Goal: Information Seeking & Learning: Learn about a topic

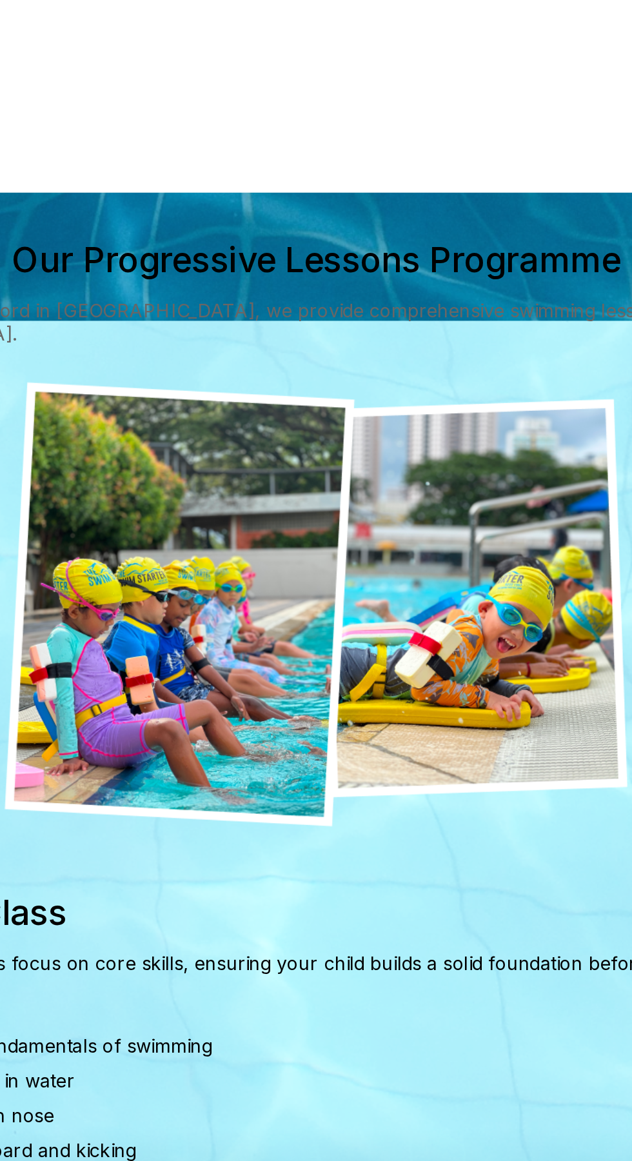
click at [370, 670] on img at bounding box center [316, 649] width 348 height 248
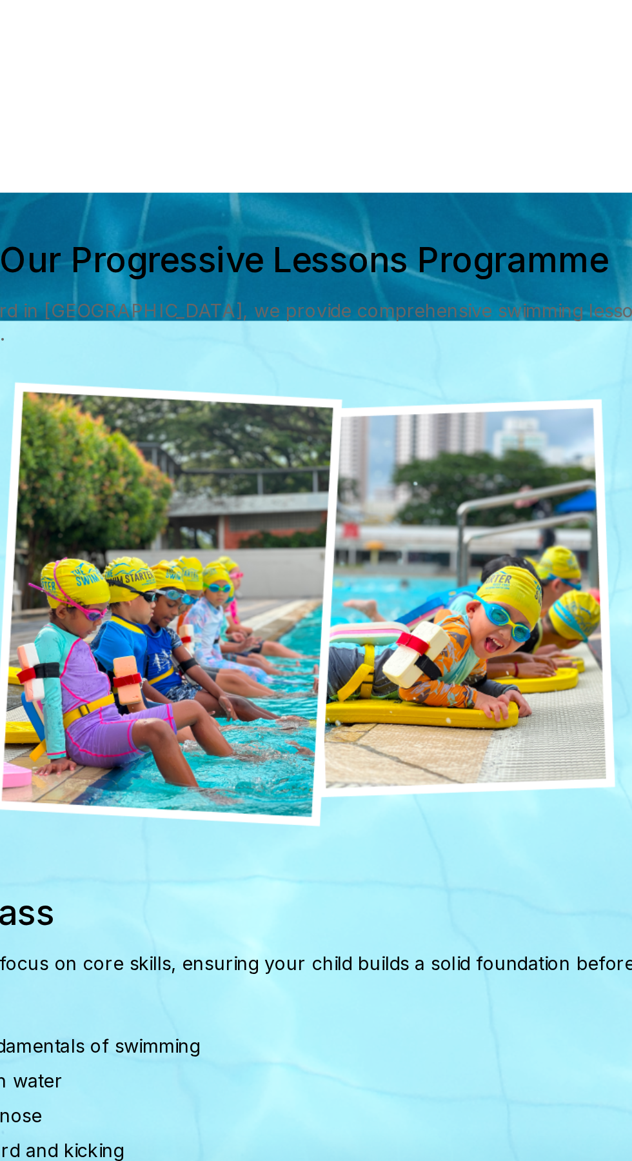
click at [268, 677] on img at bounding box center [316, 649] width 348 height 248
click at [259, 659] on img at bounding box center [316, 649] width 348 height 248
click at [401, 659] on img at bounding box center [316, 649] width 348 height 248
click at [400, 637] on img at bounding box center [316, 649] width 348 height 248
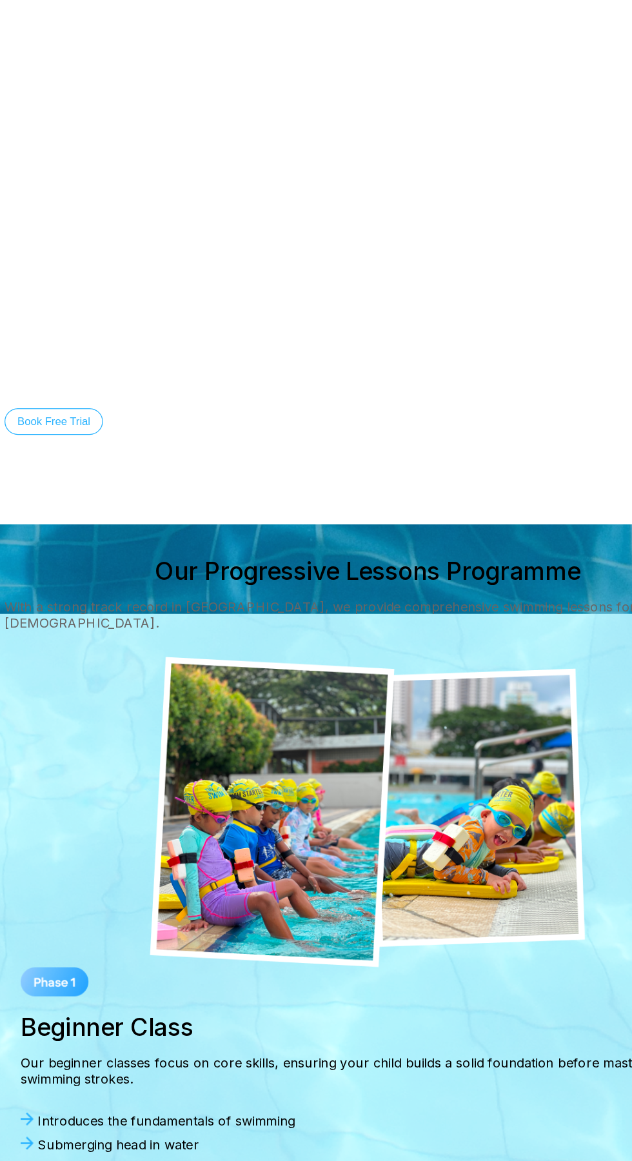
click at [270, 170] on video at bounding box center [316, 209] width 632 height 419
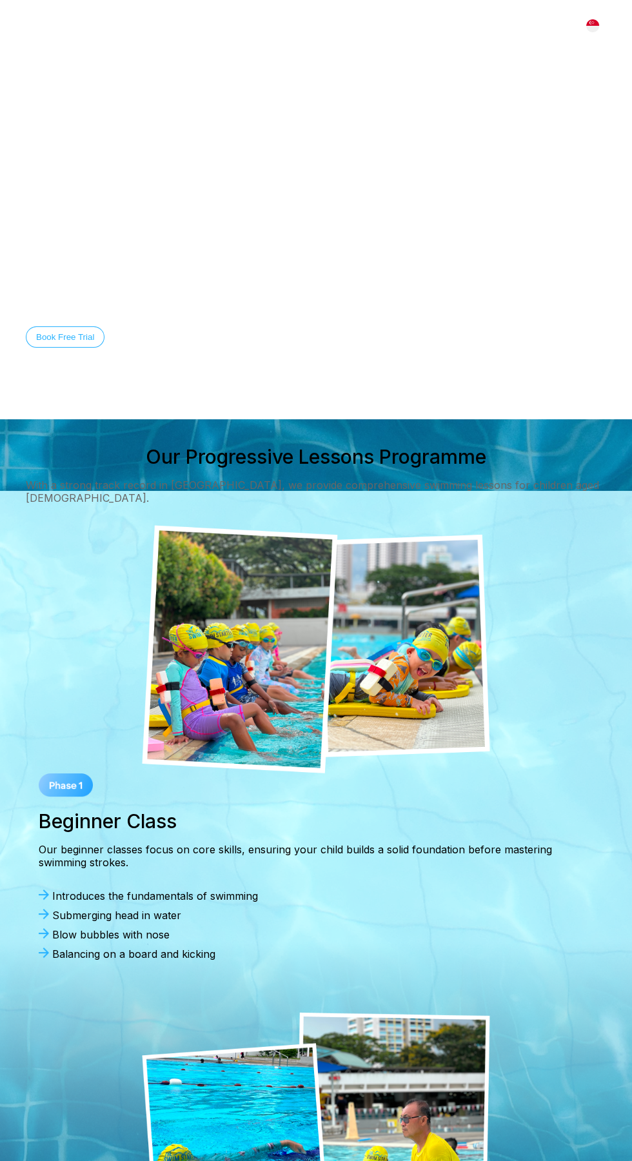
click at [248, 665] on img at bounding box center [316, 649] width 348 height 248
click at [422, 652] on img at bounding box center [316, 649] width 348 height 248
click at [410, 696] on img at bounding box center [316, 649] width 348 height 248
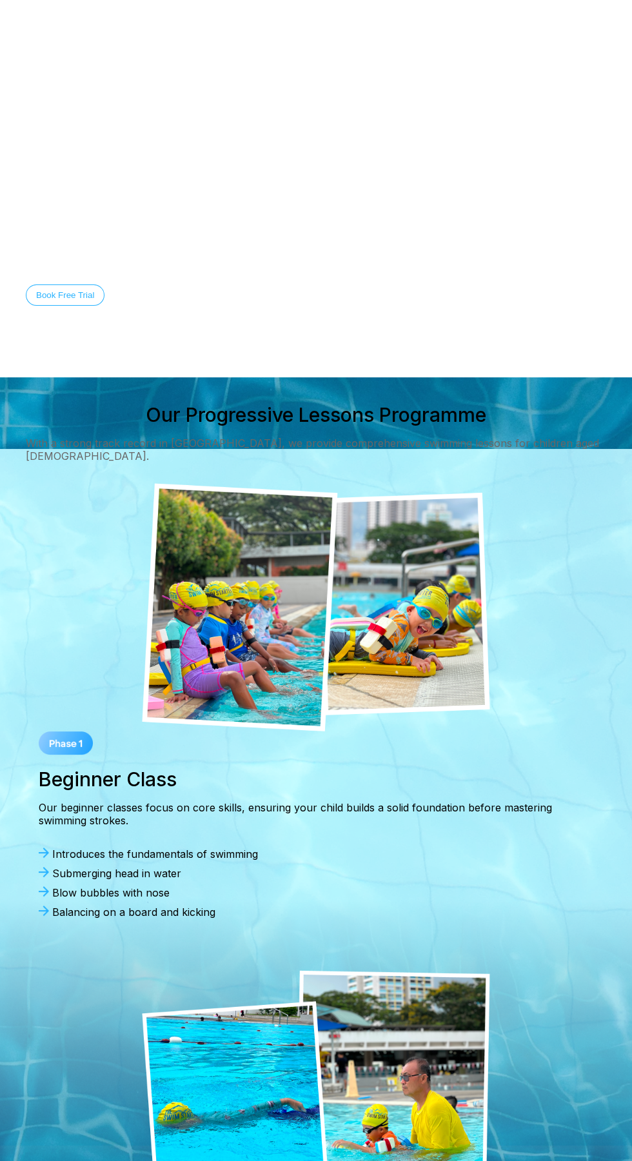
click at [189, 285] on button "Discover Our Story" at bounding box center [164, 295] width 94 height 21
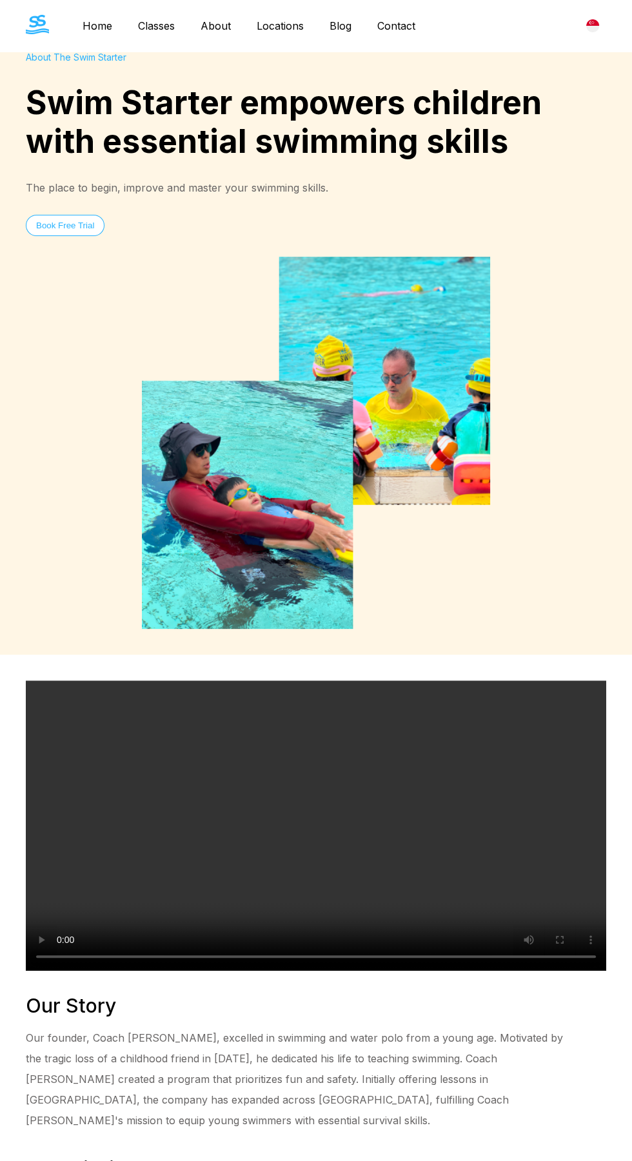
click at [382, 483] on img at bounding box center [316, 443] width 348 height 372
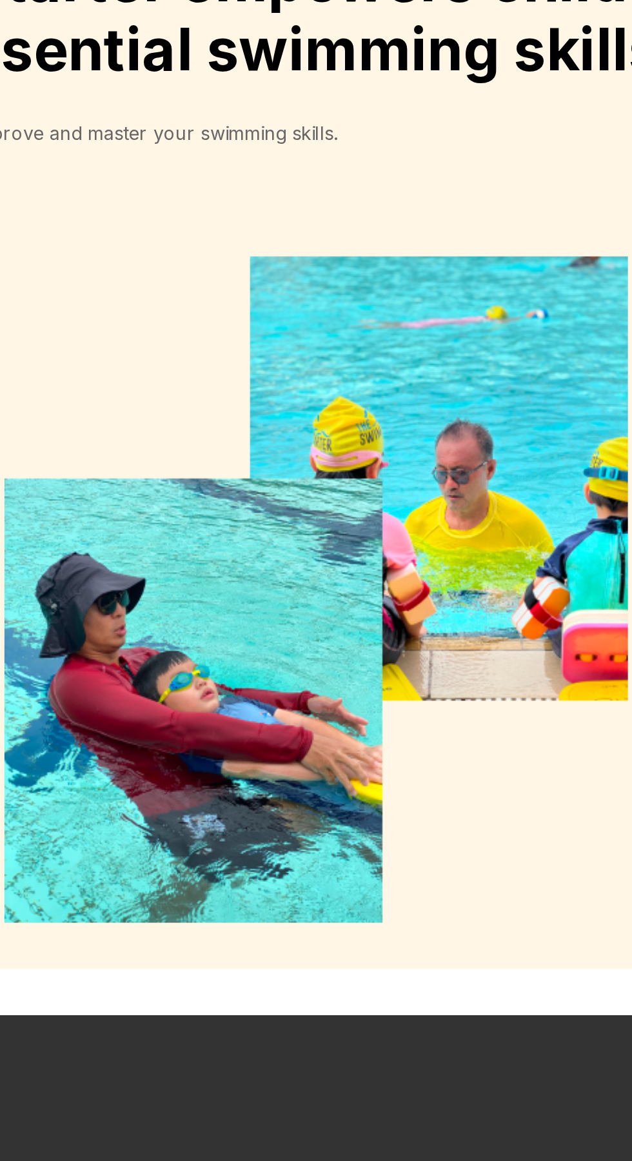
click at [276, 488] on img at bounding box center [316, 443] width 348 height 372
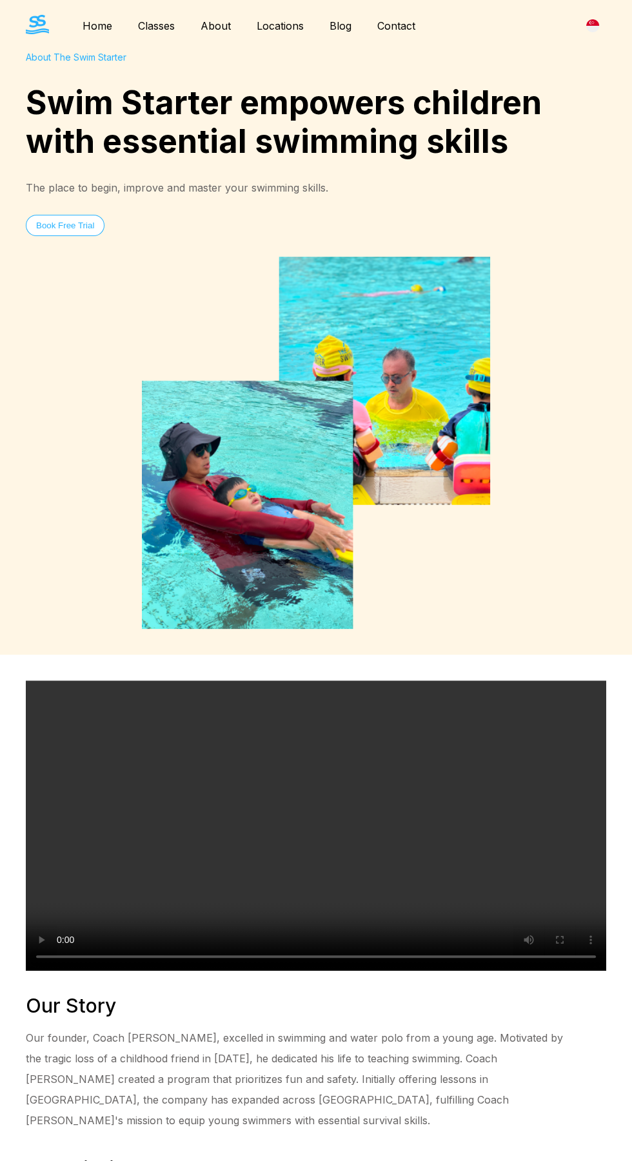
click at [416, 466] on img at bounding box center [316, 443] width 348 height 372
click at [568, 72] on div "About The Swim Starter Swim Starter empowers children with essential swimming s…" at bounding box center [316, 154] width 581 height 205
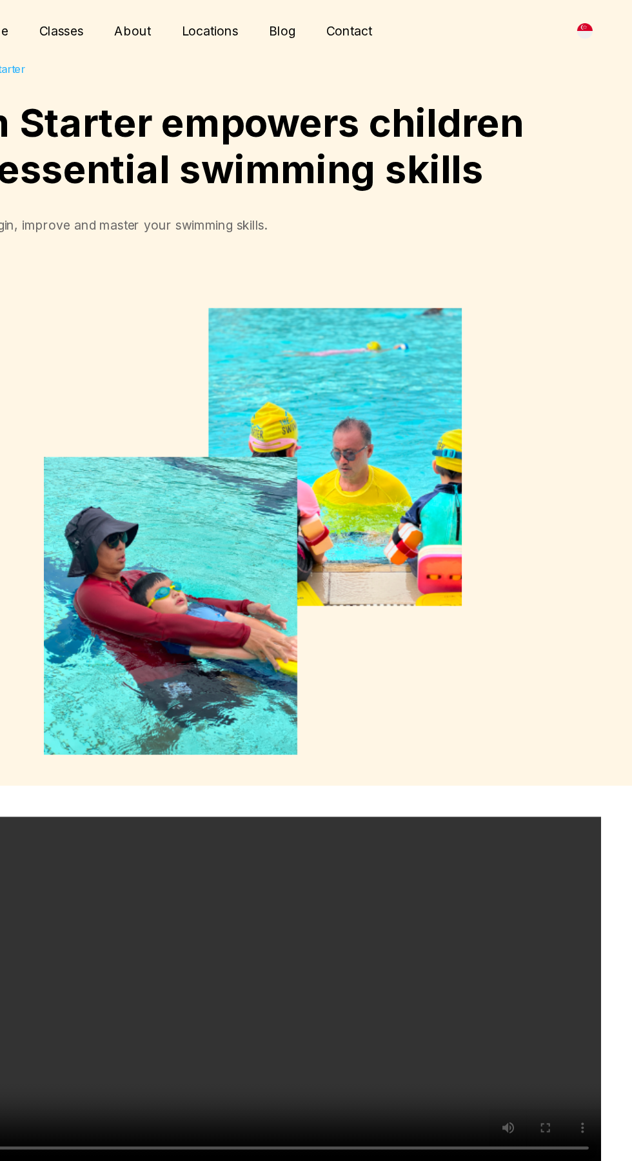
click at [579, 20] on div "[GEOGRAPHIC_DATA]" at bounding box center [592, 25] width 27 height 27
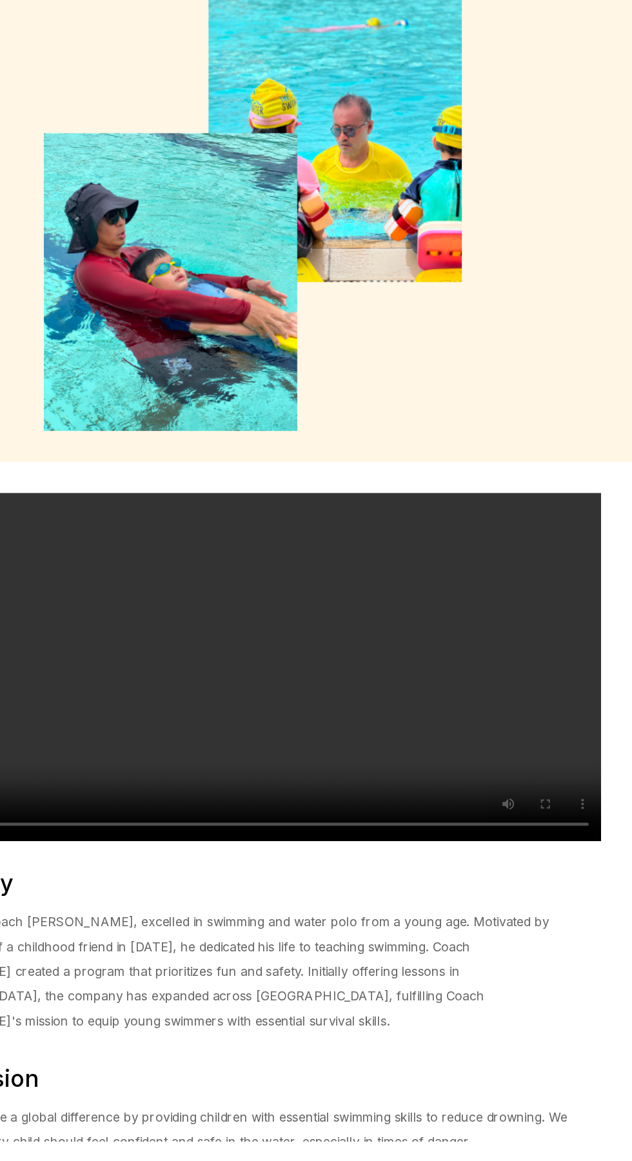
scroll to position [134, 0]
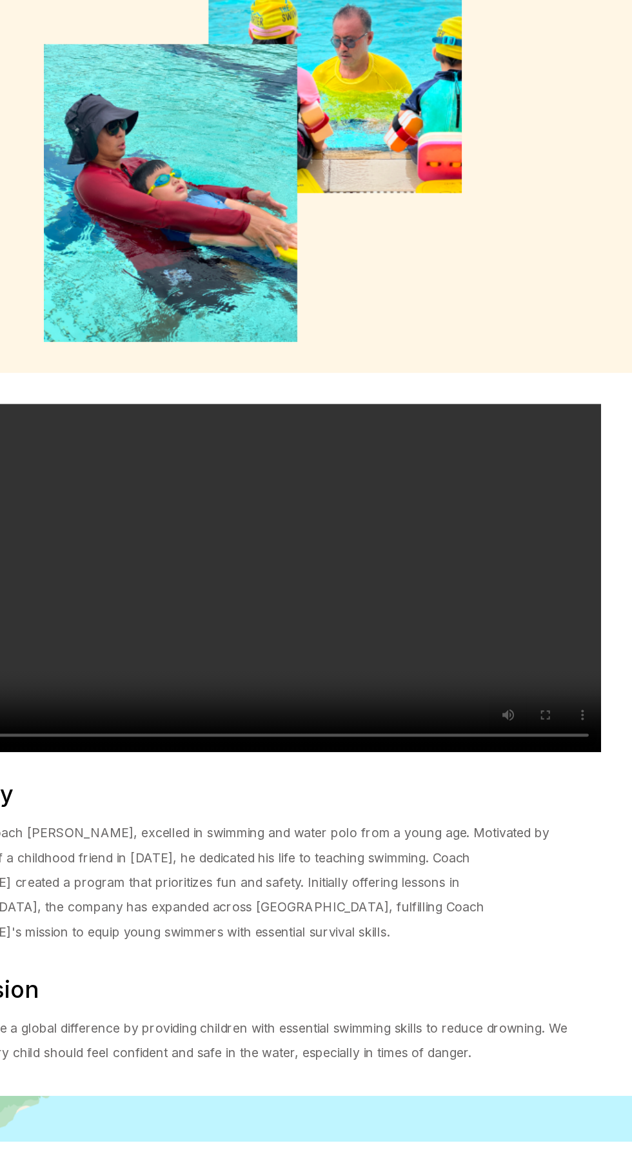
click at [316, 466] on img at bounding box center [316, 309] width 348 height 372
click at [430, 365] on img at bounding box center [316, 309] width 348 height 372
click at [381, 317] on img at bounding box center [316, 309] width 348 height 372
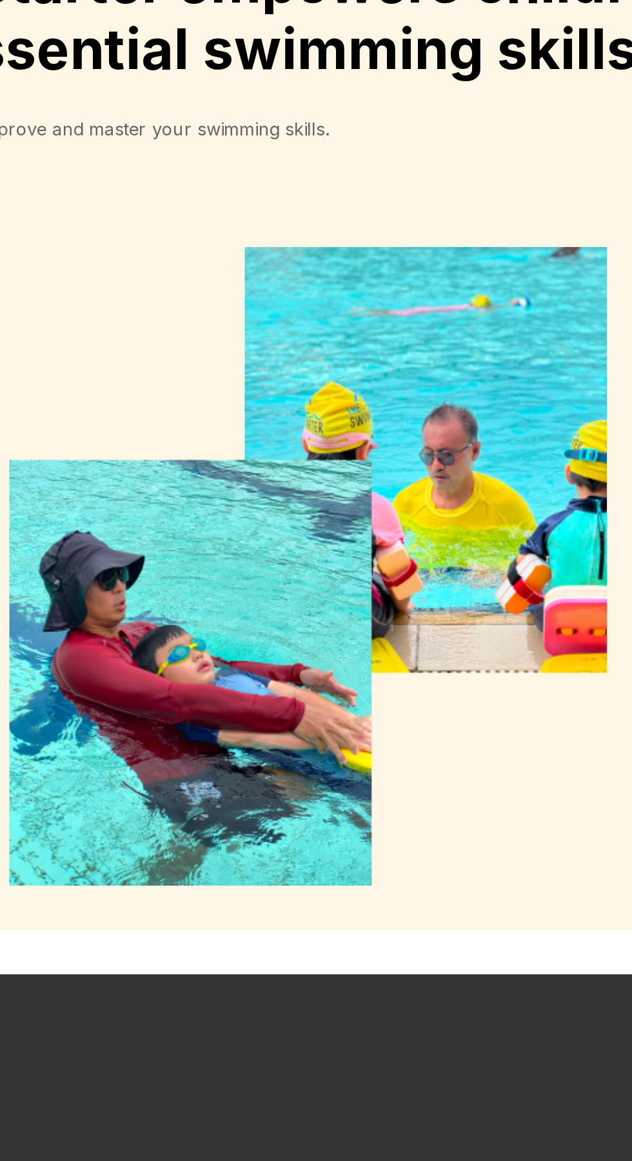
scroll to position [91, 0]
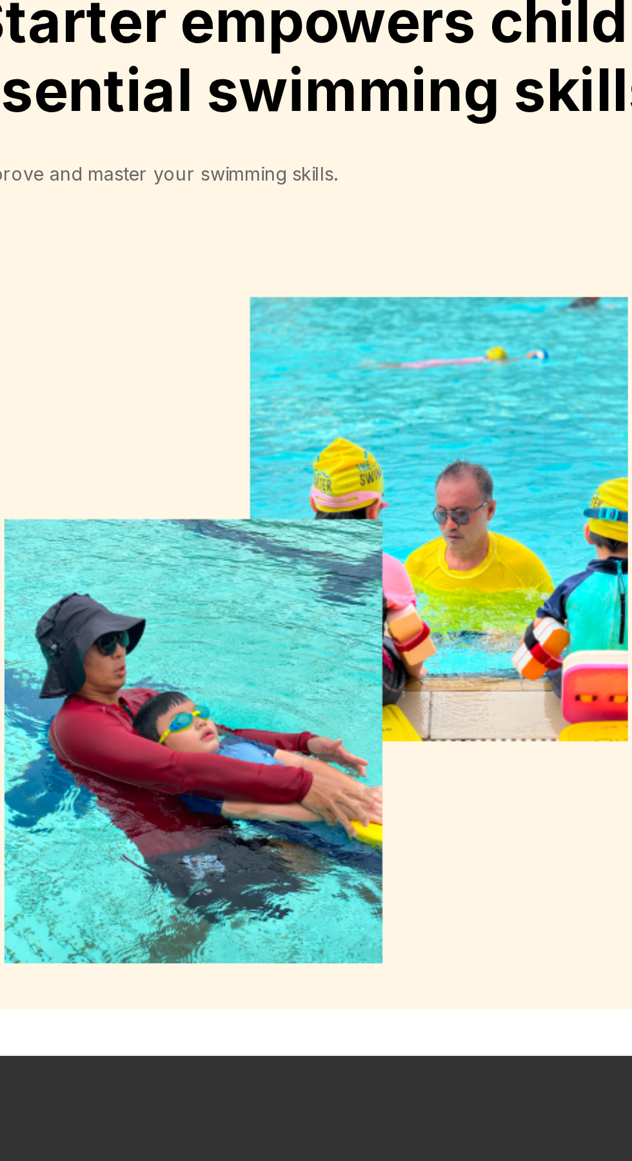
click at [243, 121] on div "About The Swim Starter Swim Starter empowers children with essential swimming s…" at bounding box center [316, 63] width 581 height 205
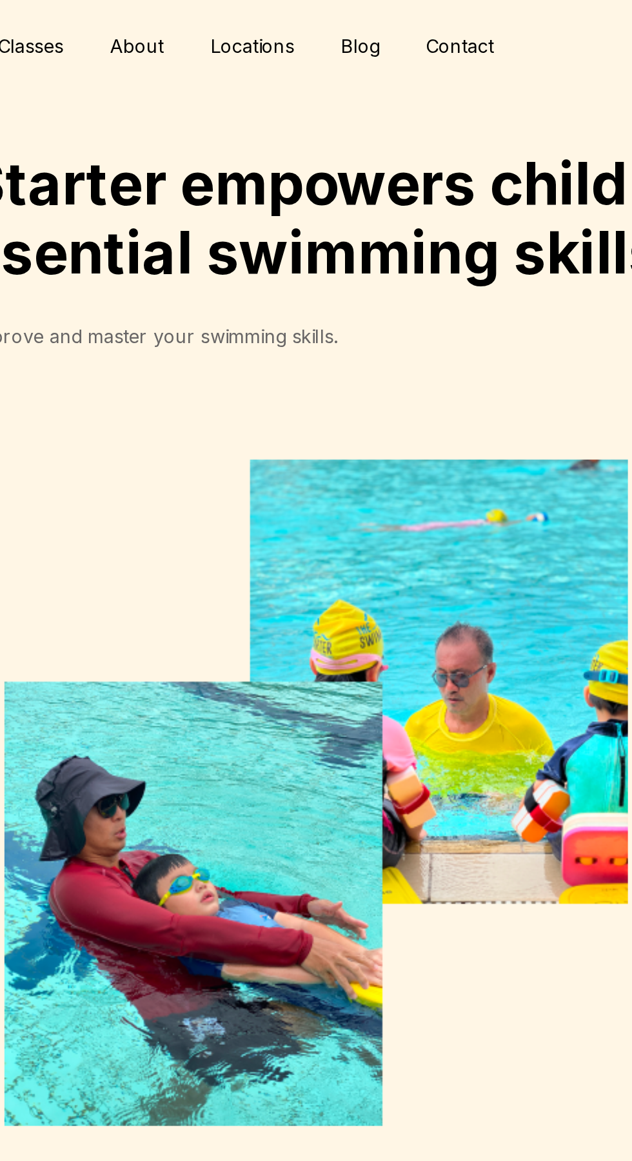
click at [437, 5] on div "Home Classes About Locations Bishan Sengkang Clementi Pasir Ris Blog Contact Bo…" at bounding box center [316, 26] width 632 height 52
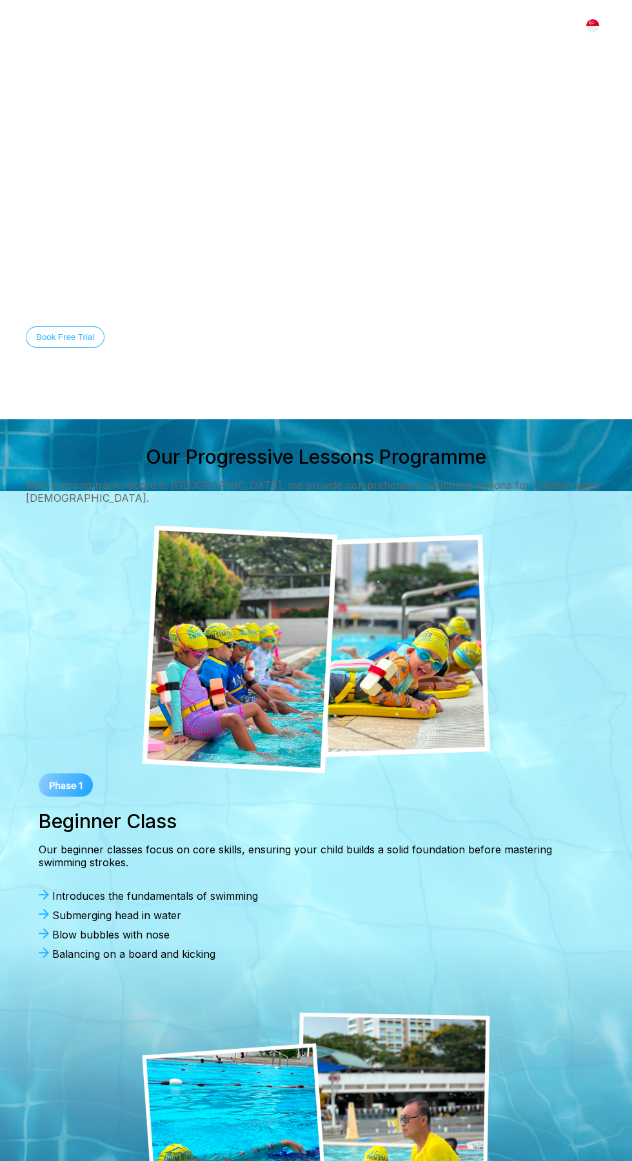
click at [449, 672] on img at bounding box center [316, 649] width 348 height 248
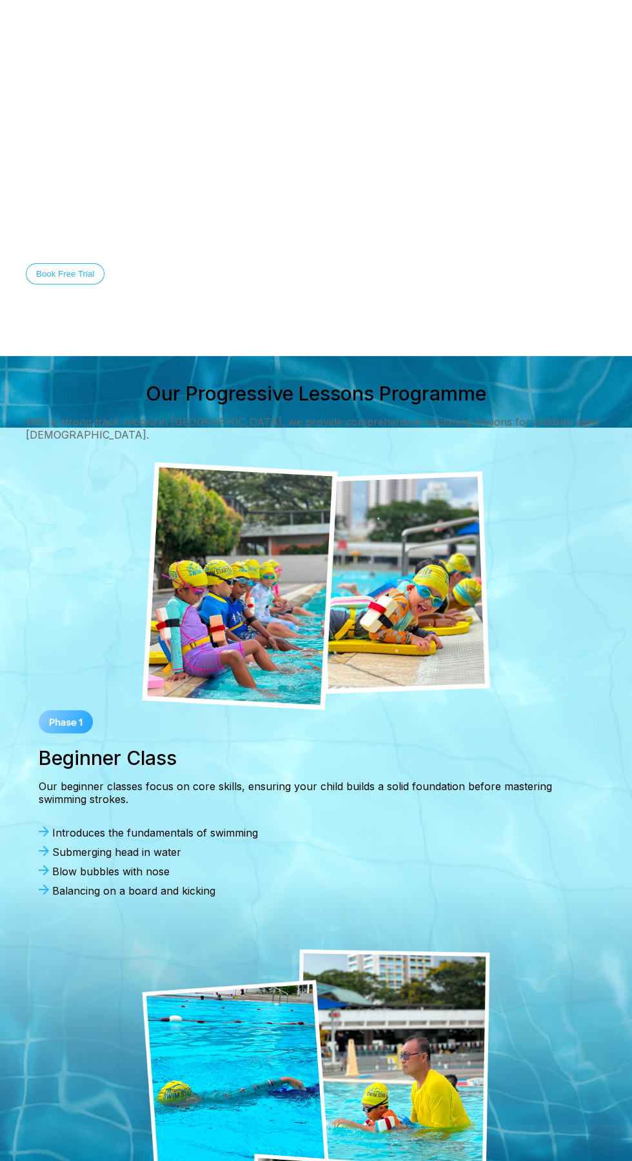
scroll to position [64, 0]
click at [390, 292] on video at bounding box center [316, 145] width 632 height 419
click at [264, 588] on img at bounding box center [316, 585] width 348 height 248
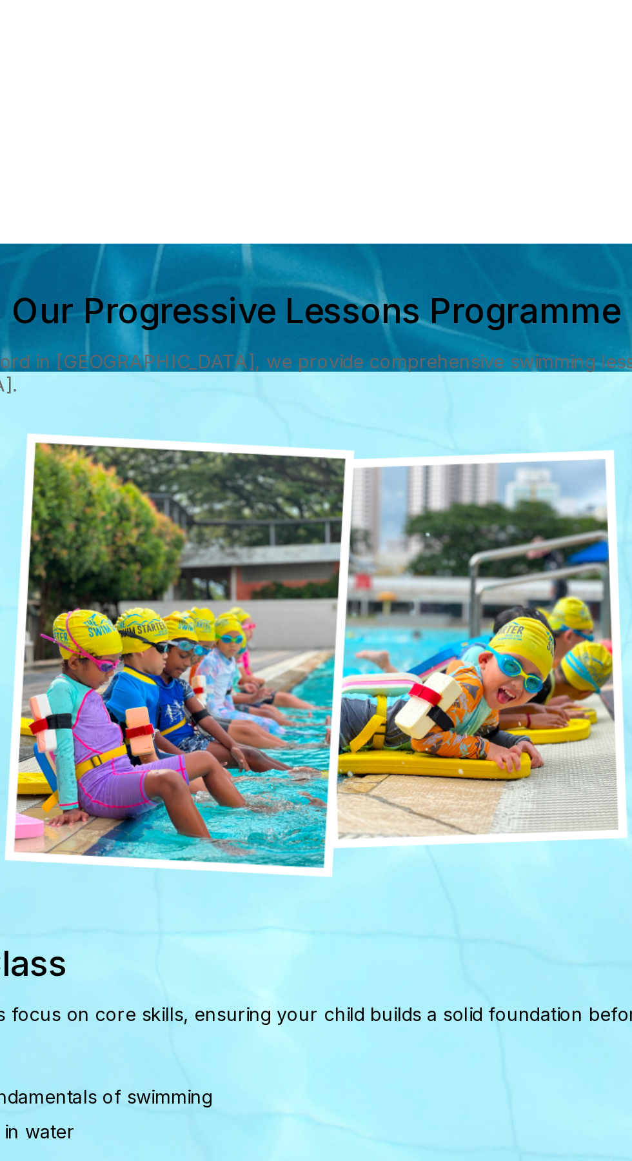
scroll to position [0, 0]
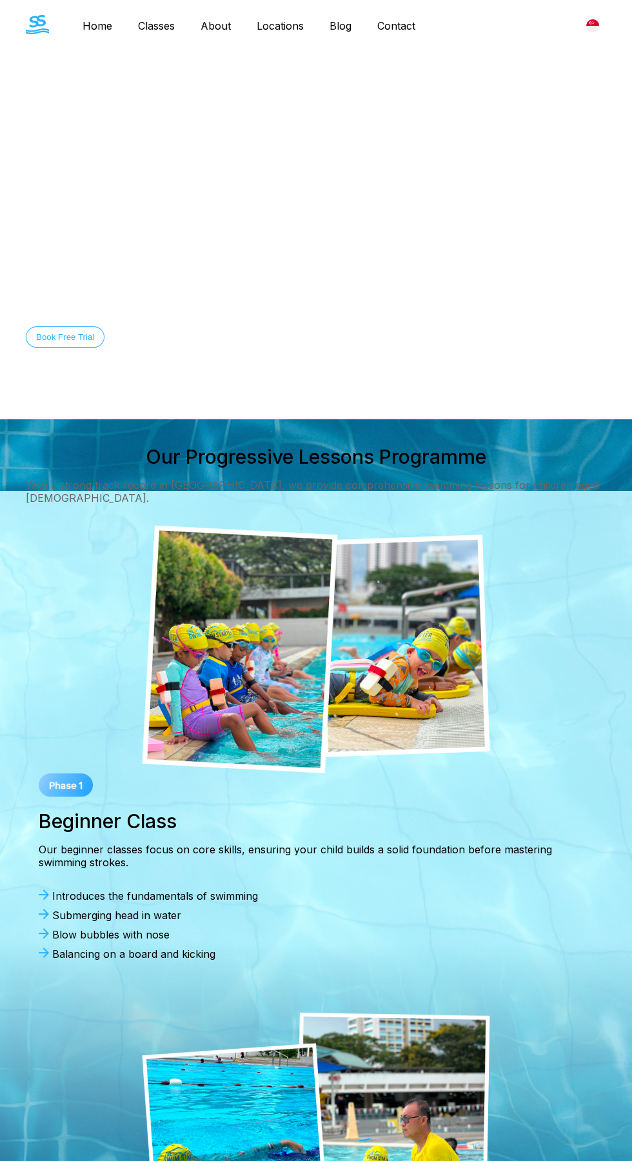
click at [517, 663] on div at bounding box center [316, 649] width 581 height 248
click at [596, 258] on div "Welcome to The Swim Starter Swimming Lessons in [GEOGRAPHIC_DATA] Equip your ch…" at bounding box center [316, 268] width 632 height 174
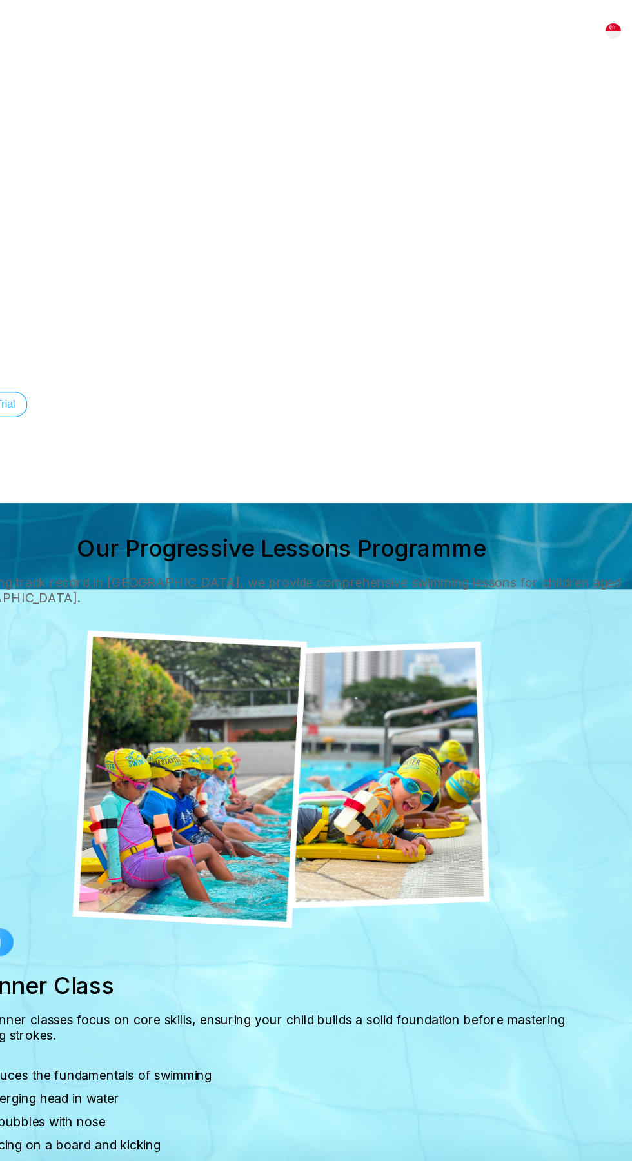
click at [359, 296] on div "Equip your child with essential swimming skills for lifelong safety and confide…" at bounding box center [316, 301] width 581 height 10
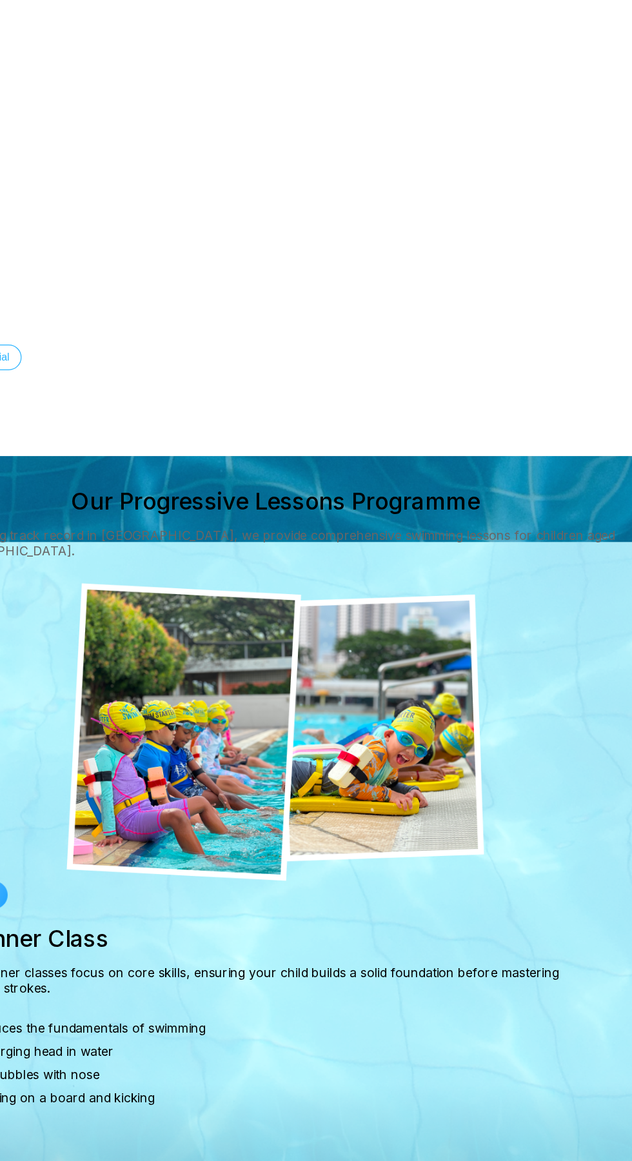
click at [400, 671] on img at bounding box center [316, 649] width 348 height 248
click at [266, 646] on img at bounding box center [316, 649] width 348 height 248
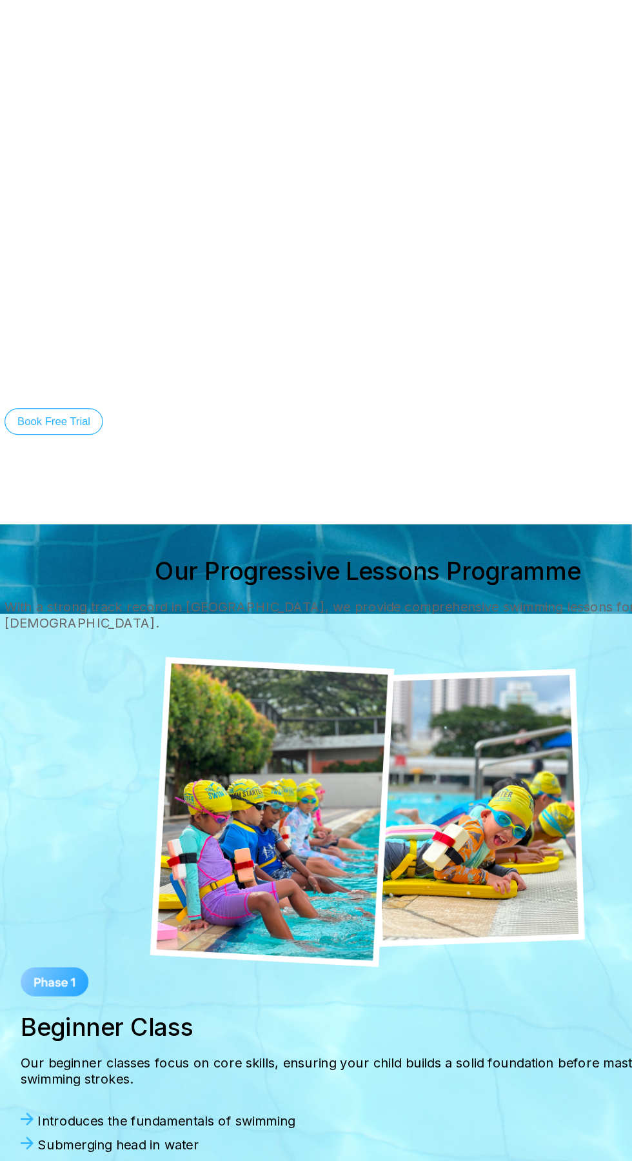
click at [237, 278] on div "Welcome to The Swim Starter Swimming Lessons in Singapore Equip your child with…" at bounding box center [316, 268] width 581 height 174
click at [290, 217] on h1 "Swimming Lessons in Singapore" at bounding box center [316, 242] width 581 height 65
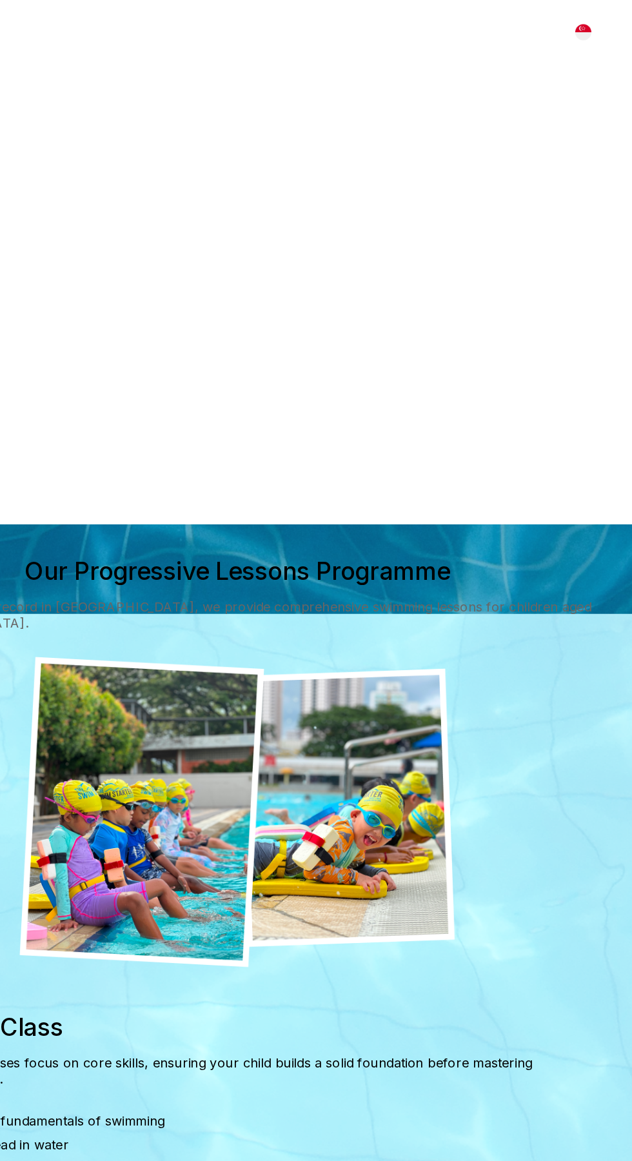
click at [134, 168] on video at bounding box center [316, 209] width 632 height 419
click at [622, 549] on div "Our Progressive Lessons Programme With a strong track record in Singapore, we p…" at bounding box center [316, 1102] width 632 height 1315
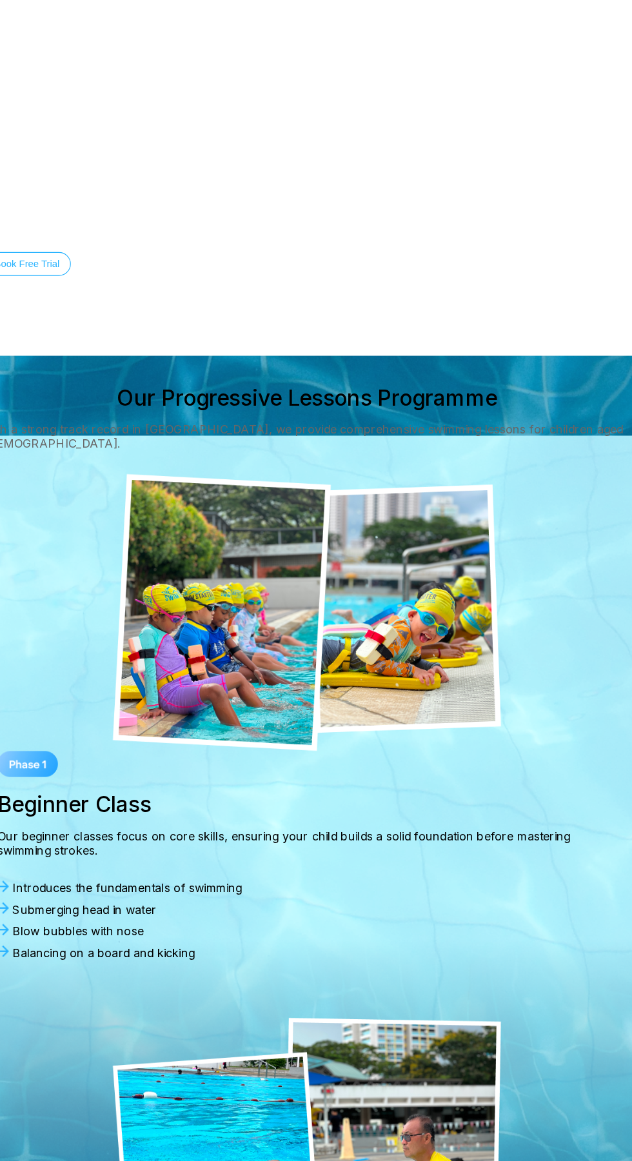
scroll to position [35, 0]
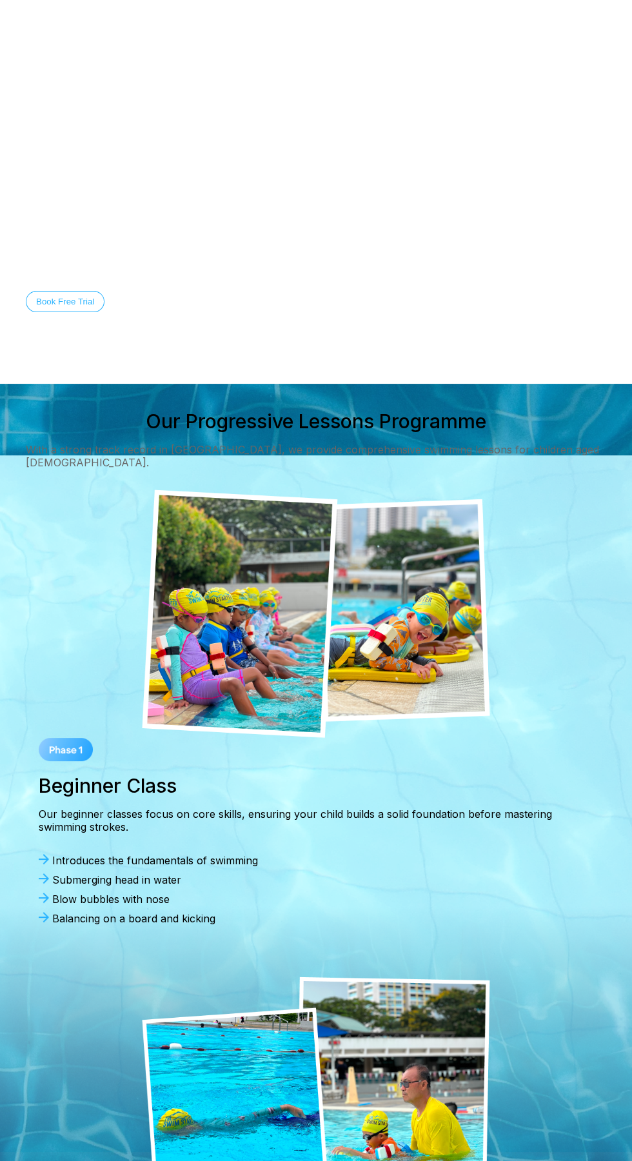
click at [120, 641] on div at bounding box center [316, 614] width 581 height 248
click at [346, 1053] on img at bounding box center [316, 1140] width 348 height 327
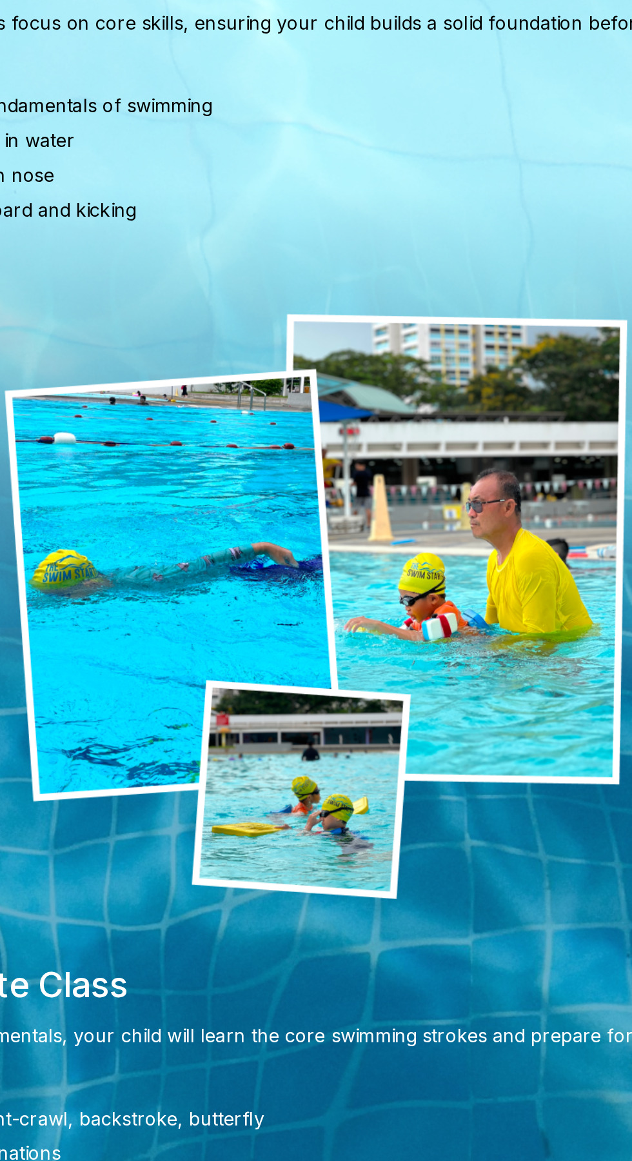
scroll to position [325, 0]
click at [300, 941] on img at bounding box center [316, 850] width 348 height 327
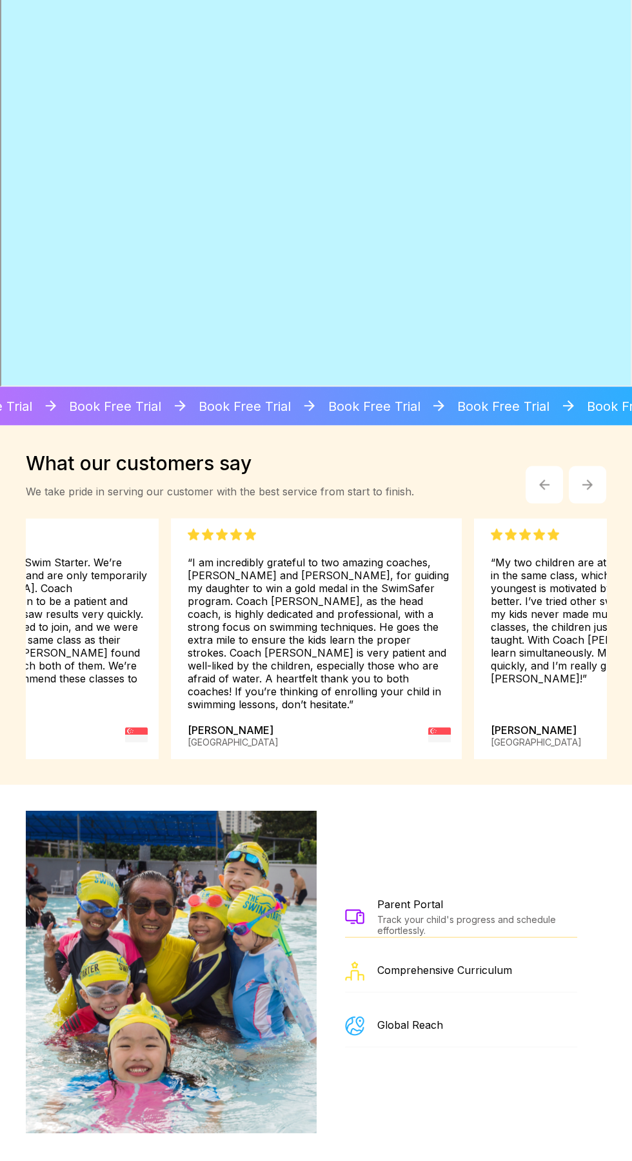
scroll to position [2667, 0]
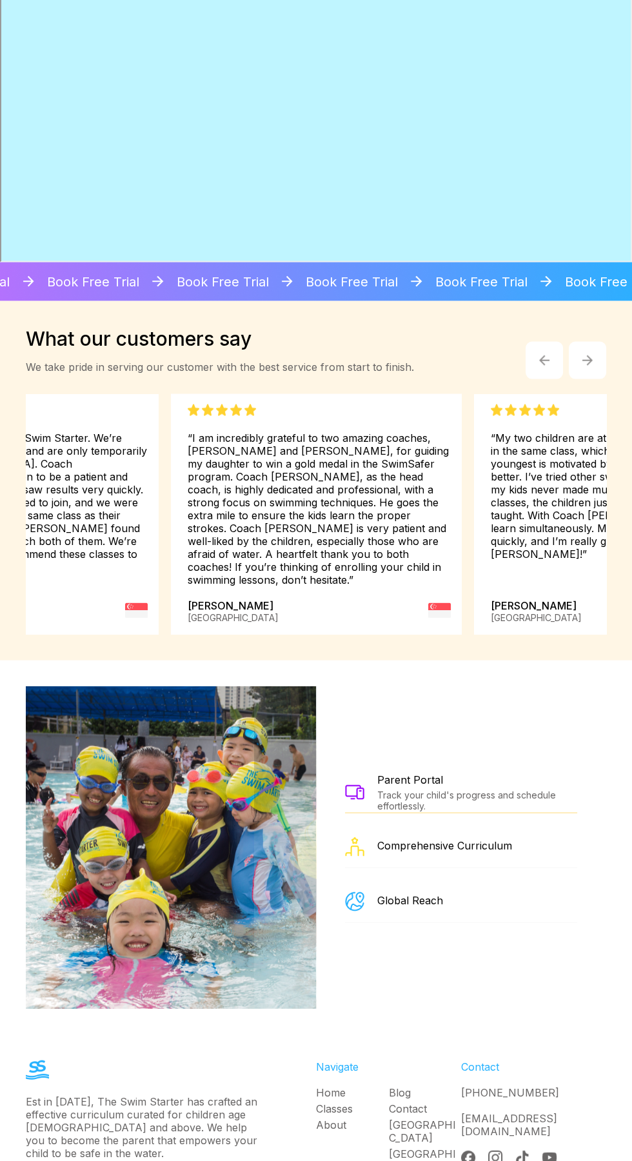
click at [155, 845] on img at bounding box center [171, 847] width 448 height 323
click at [179, 852] on img at bounding box center [171, 847] width 448 height 323
click at [145, 842] on img at bounding box center [171, 847] width 448 height 323
click at [154, 870] on img at bounding box center [171, 847] width 448 height 323
click at [201, 985] on img at bounding box center [171, 847] width 448 height 323
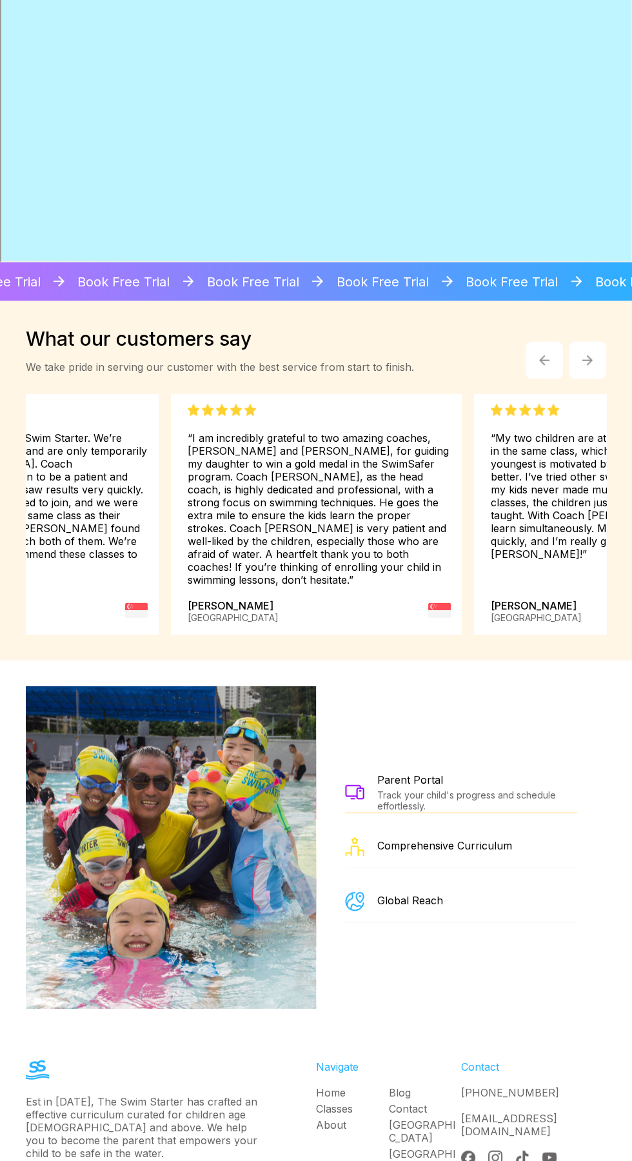
click at [200, 981] on img at bounding box center [171, 847] width 448 height 323
click at [191, 815] on img at bounding box center [171, 847] width 448 height 323
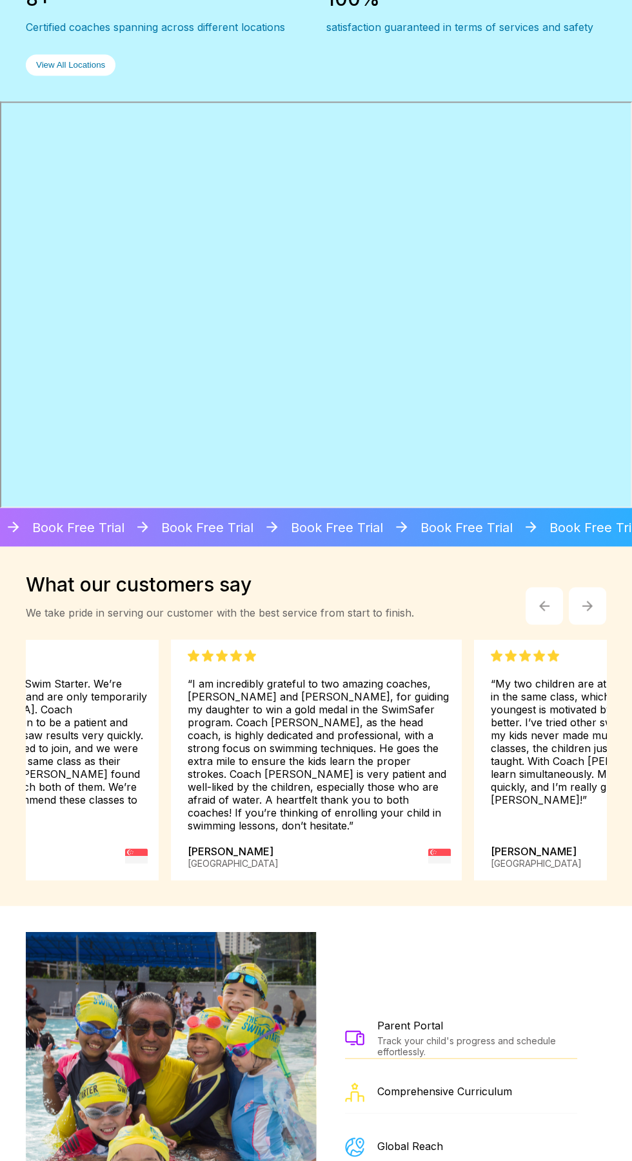
scroll to position [2424, 0]
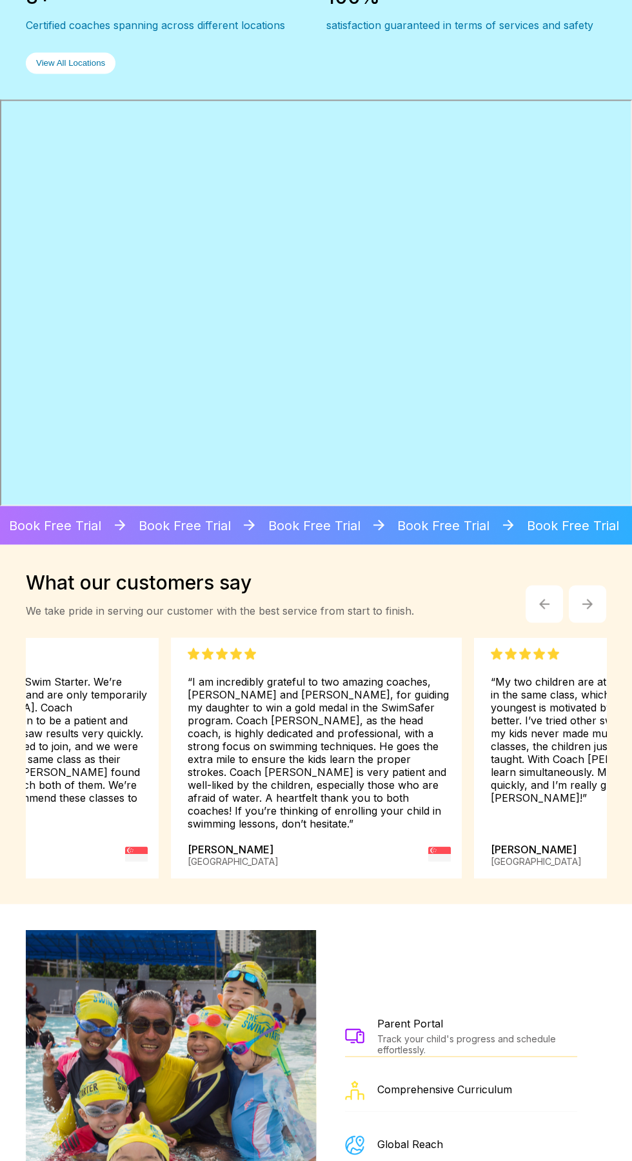
click at [154, 1076] on img at bounding box center [171, 1091] width 448 height 323
click at [139, 1067] on img at bounding box center [171, 1091] width 448 height 323
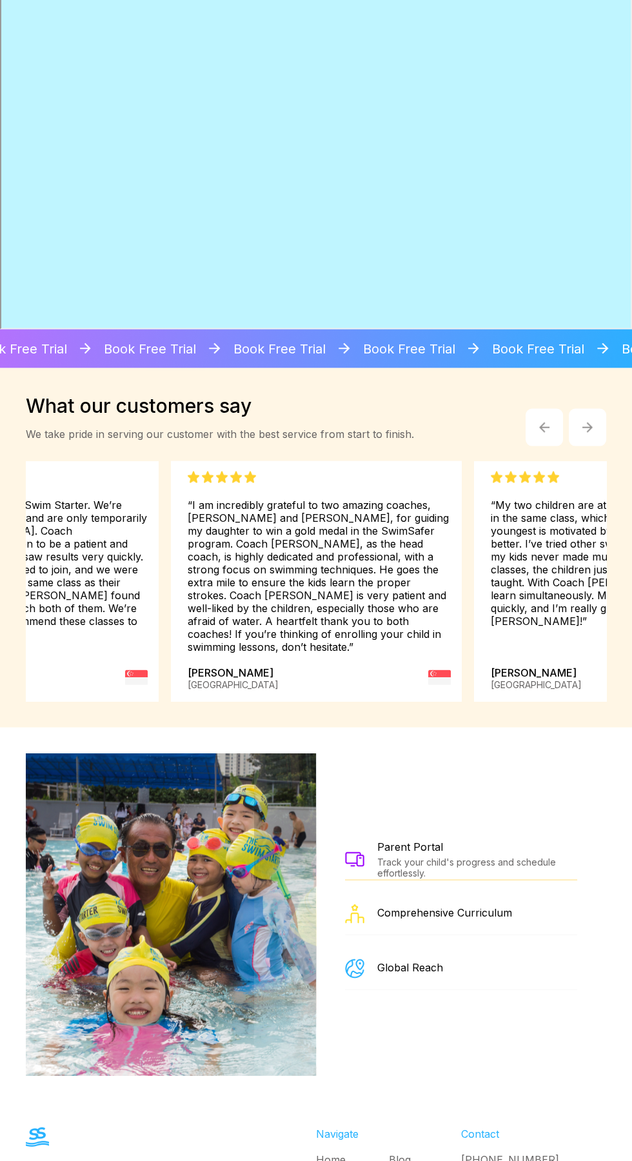
scroll to position [2601, 0]
click at [140, 918] on img at bounding box center [171, 913] width 448 height 323
click at [159, 920] on img at bounding box center [171, 913] width 448 height 323
click at [141, 949] on img at bounding box center [171, 913] width 448 height 323
click at [85, 908] on img at bounding box center [171, 913] width 448 height 323
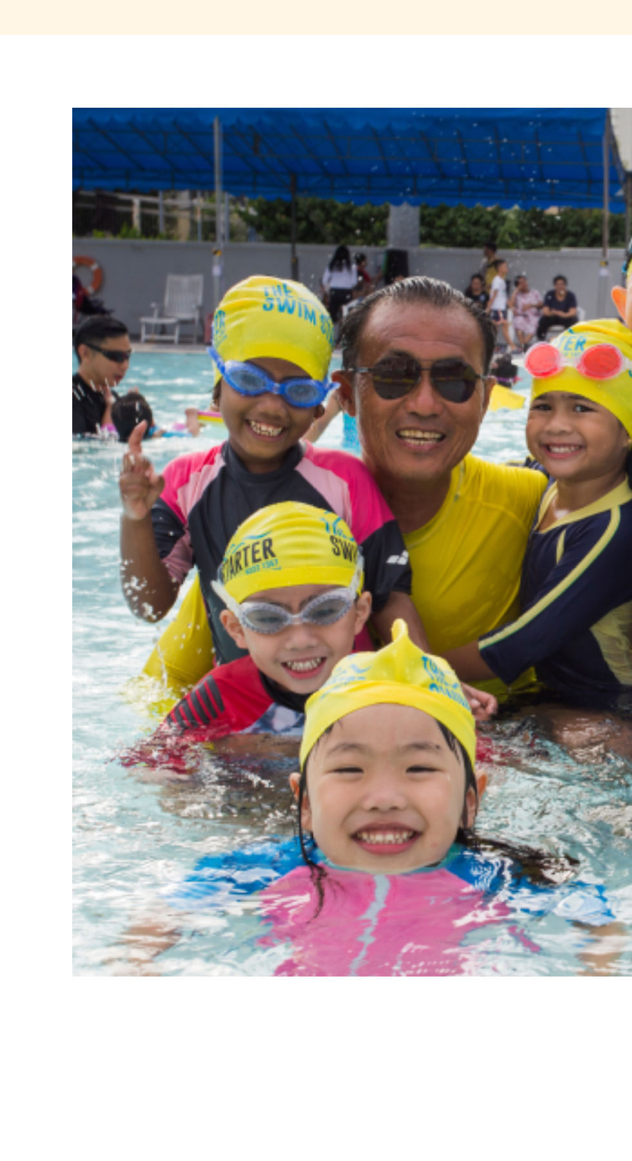
scroll to position [2502, 0]
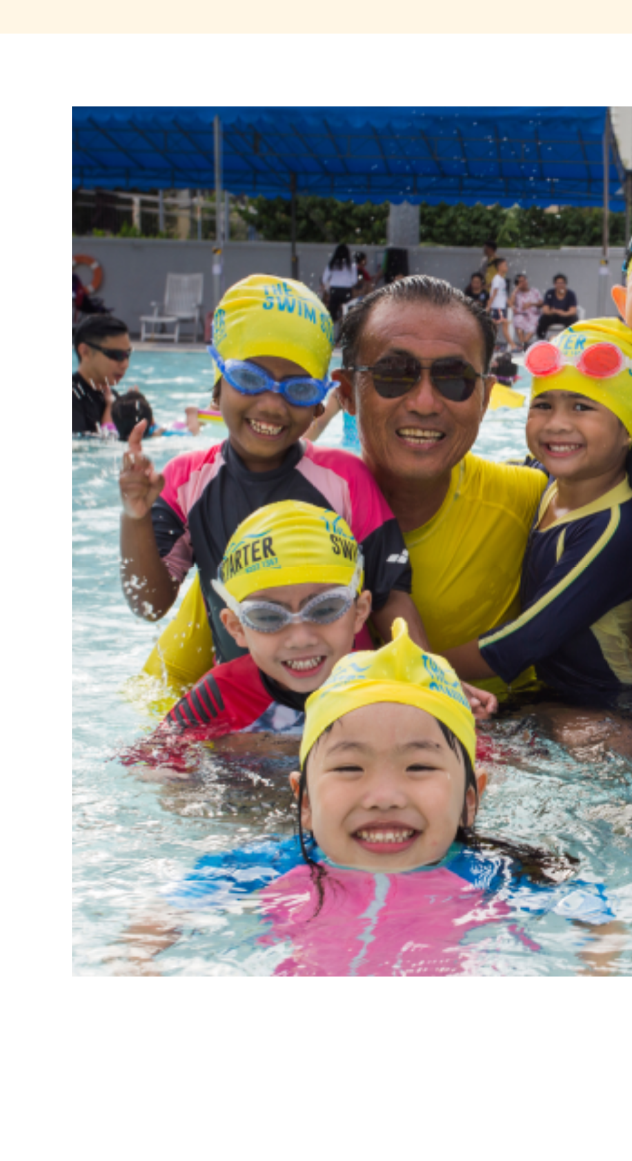
click at [91, 1138] on img at bounding box center [171, 1013] width 448 height 323
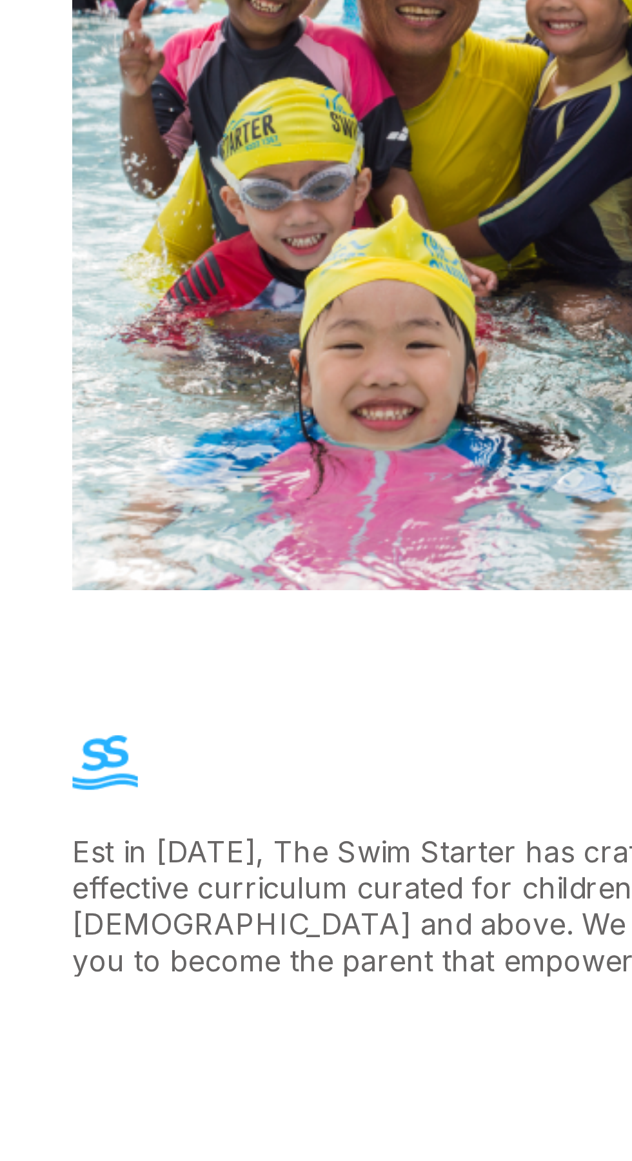
scroll to position [2654, 0]
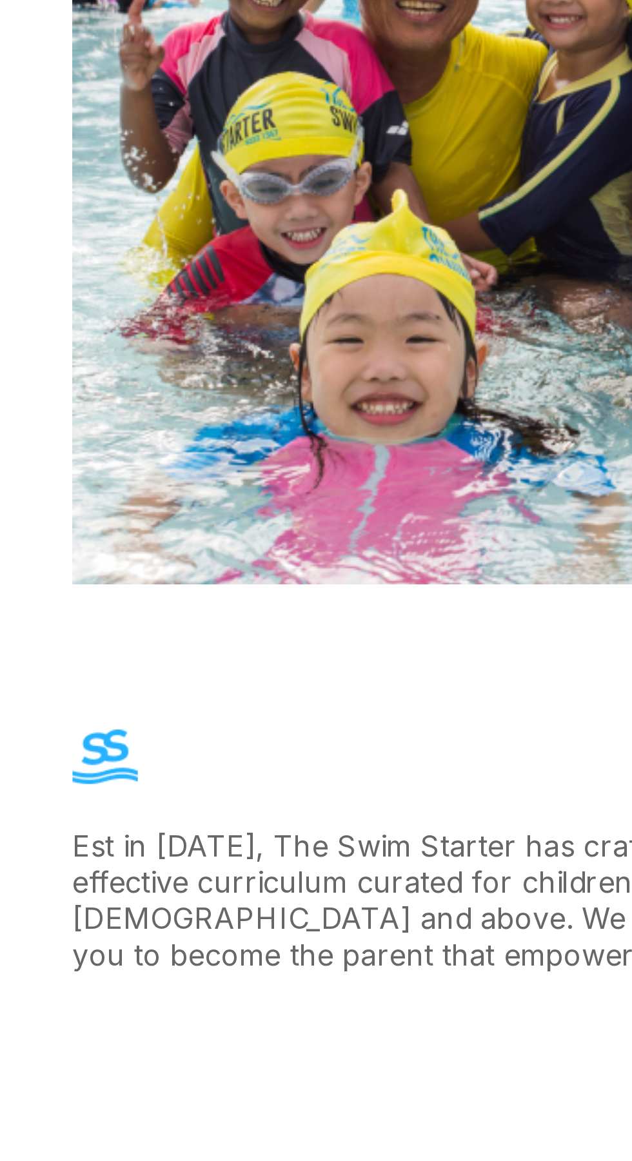
click at [98, 987] on img at bounding box center [171, 860] width 448 height 323
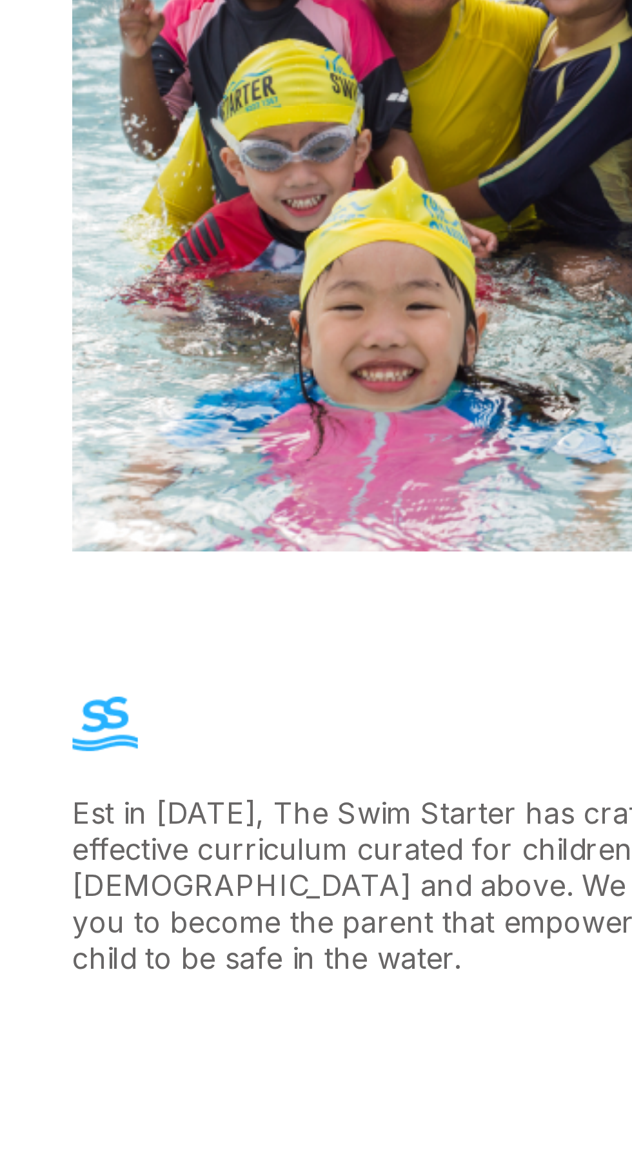
scroll to position [2667, 0]
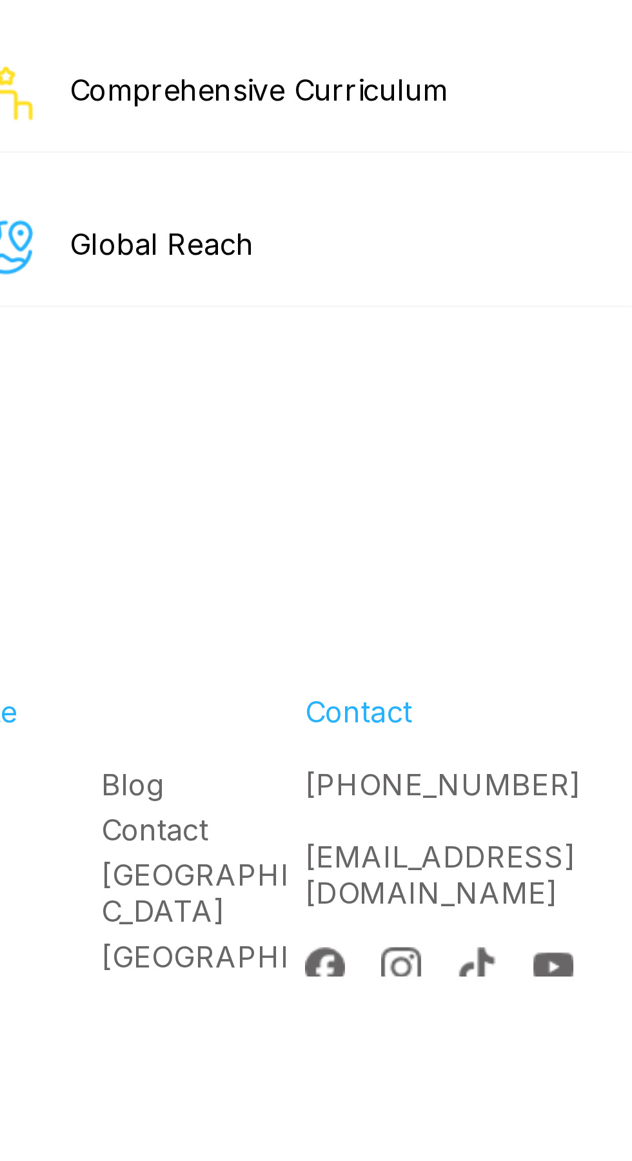
click at [423, 1029] on div "Parent Portal Track your child's progress and schedule effortlessly. Comprehens…" at bounding box center [316, 848] width 632 height 374
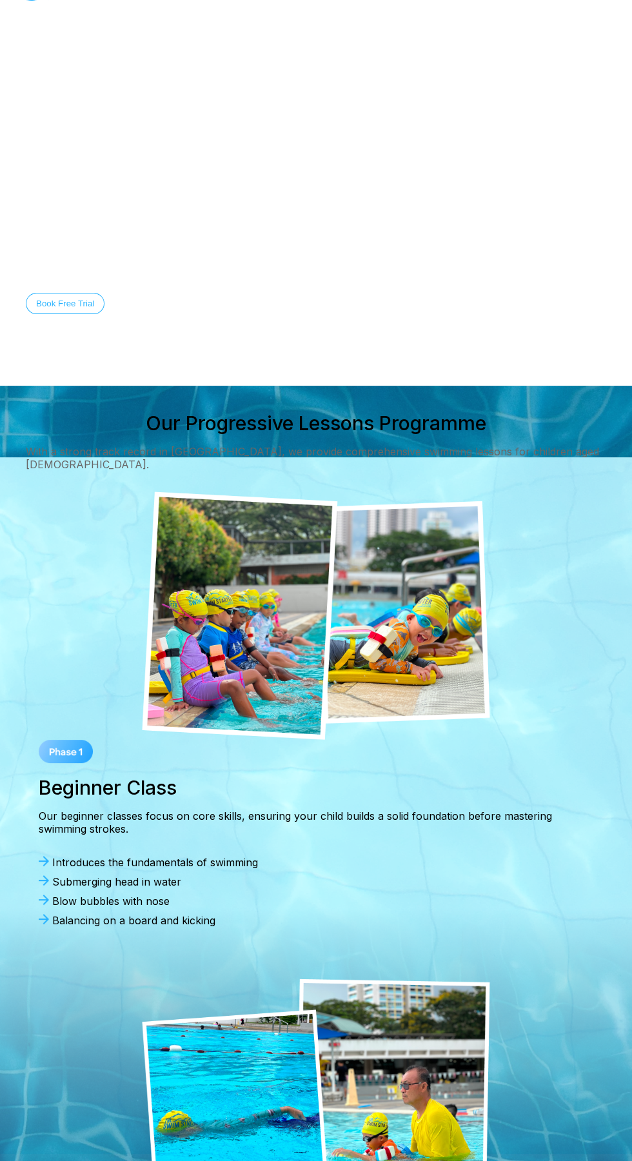
scroll to position [34, 0]
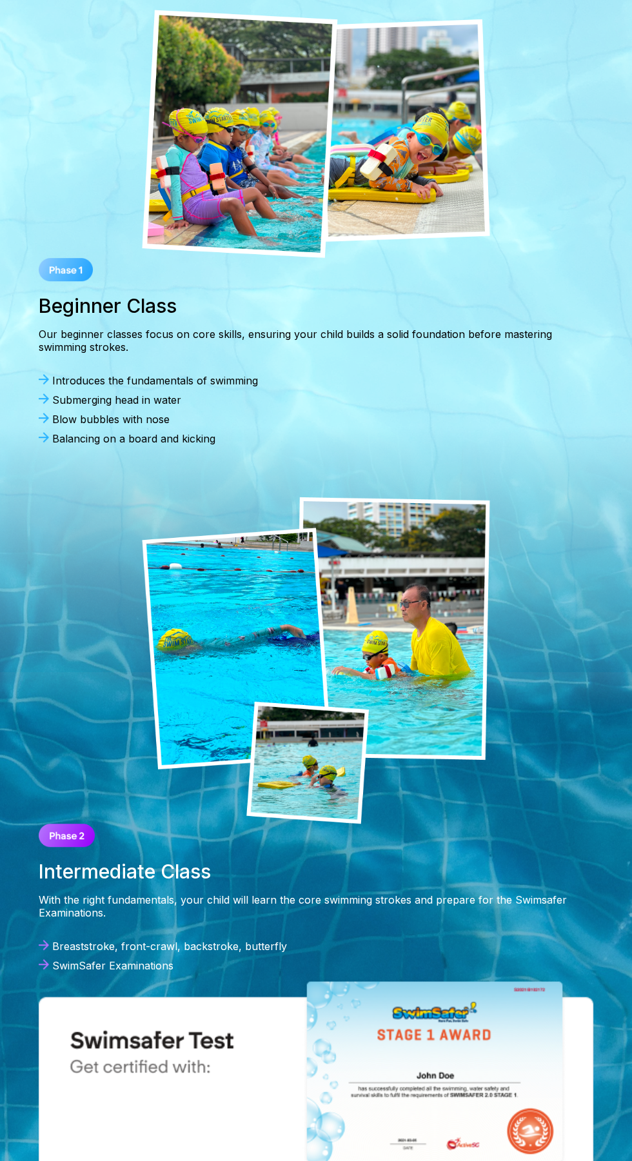
click at [235, 894] on div "With the right fundamentals, your child will learn the core swimming strokes an…" at bounding box center [316, 907] width 555 height 26
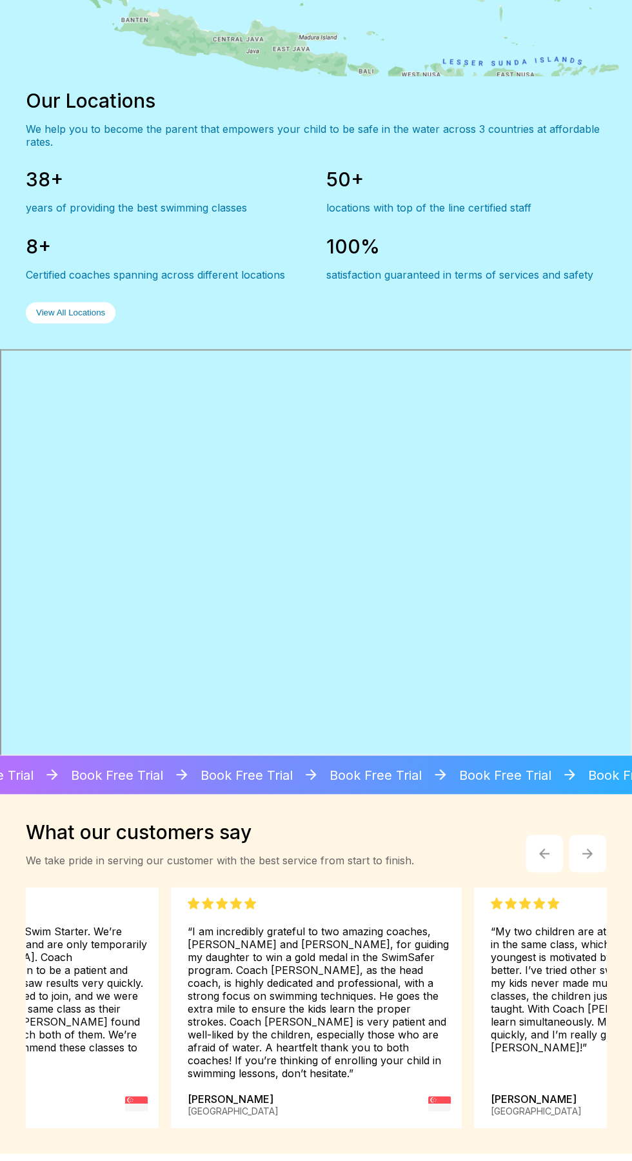
scroll to position [2201, 0]
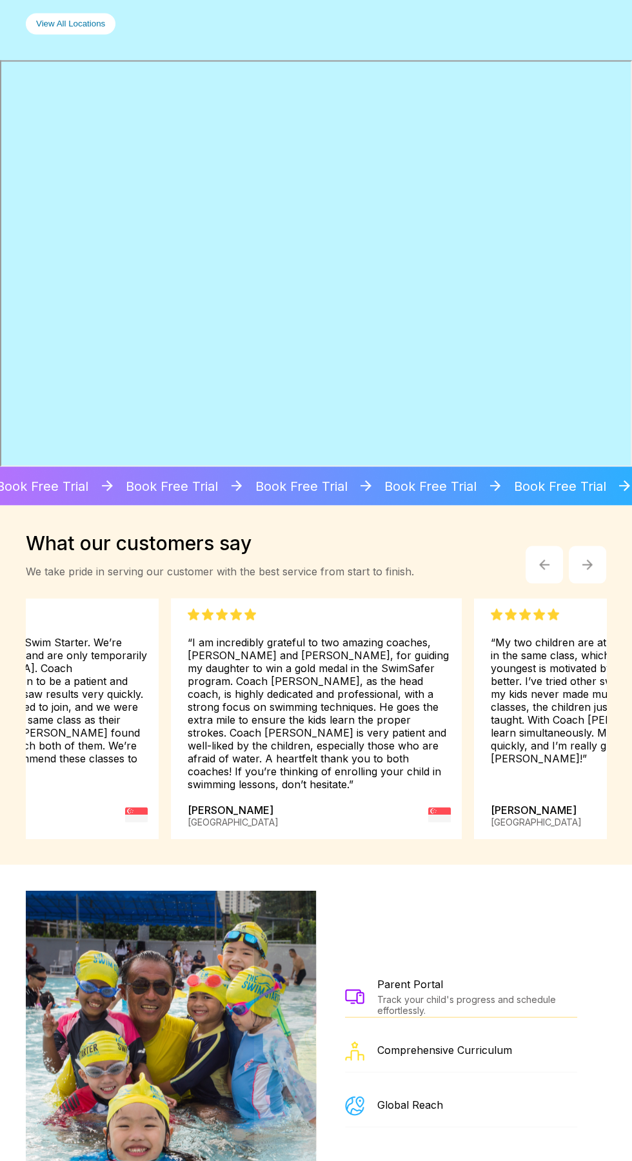
click at [132, 972] on img at bounding box center [171, 1051] width 448 height 323
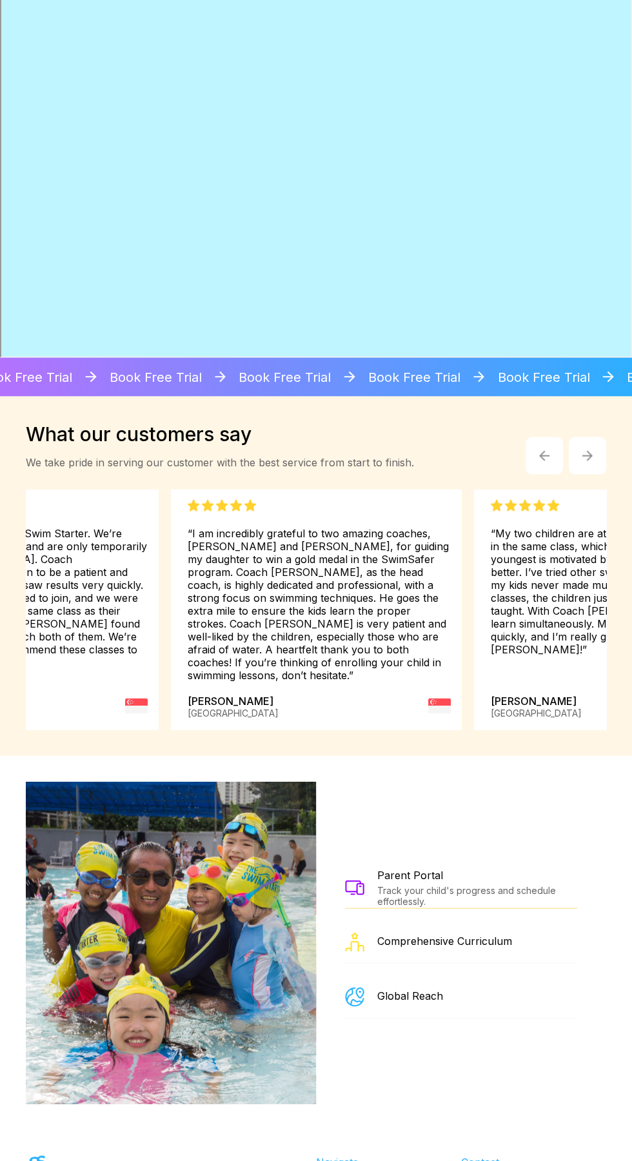
scroll to position [2592, 0]
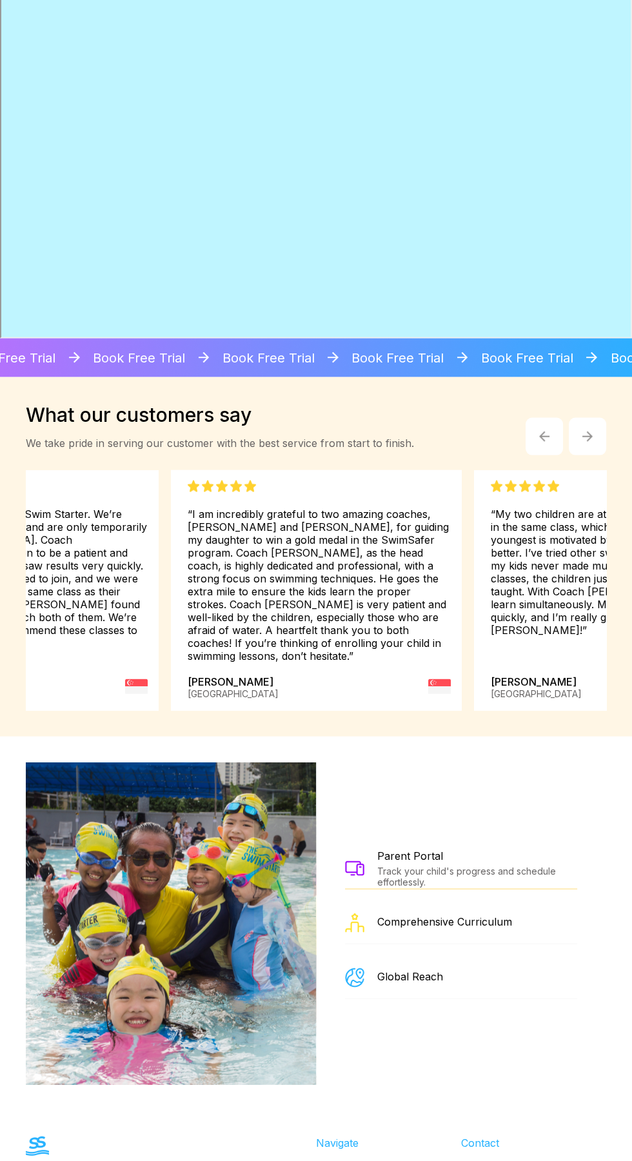
click at [130, 923] on img at bounding box center [171, 923] width 448 height 323
click at [129, 894] on img at bounding box center [171, 923] width 448 height 323
click at [101, 890] on img at bounding box center [171, 923] width 448 height 323
click at [98, 885] on img at bounding box center [171, 923] width 448 height 323
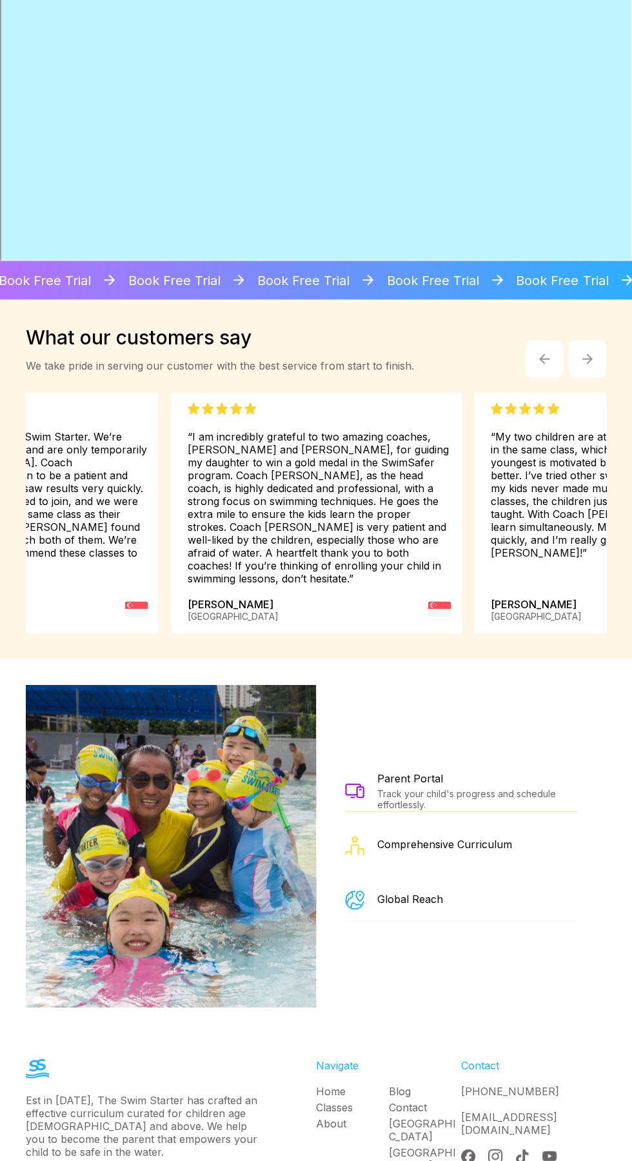
scroll to position [2667, 0]
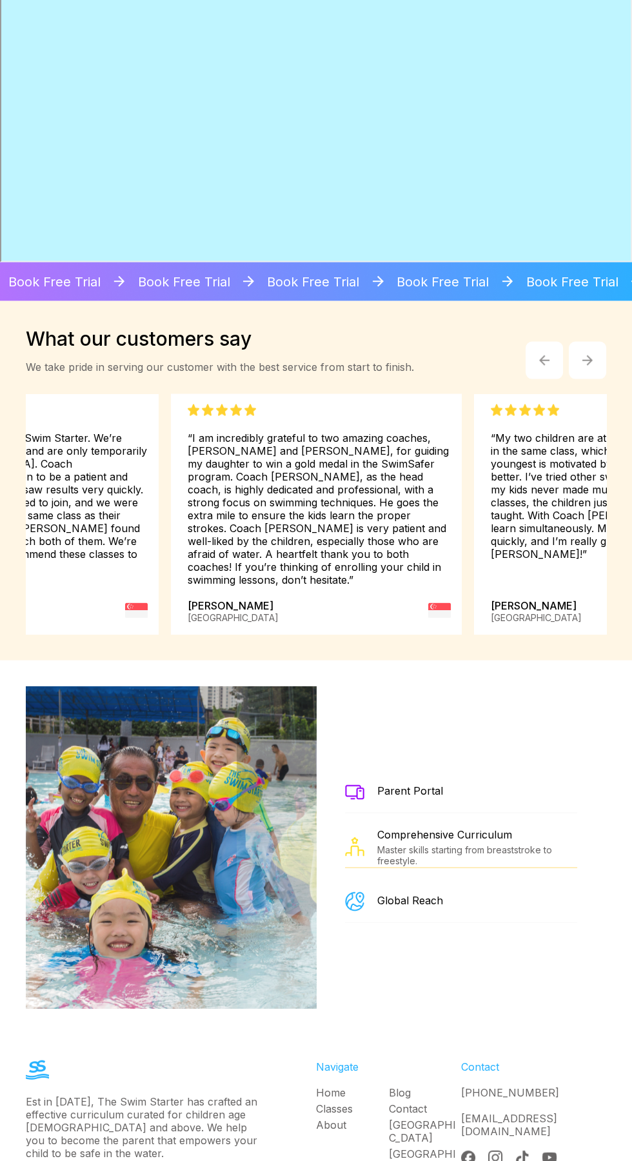
click at [96, 777] on img at bounding box center [154, 847] width 448 height 323
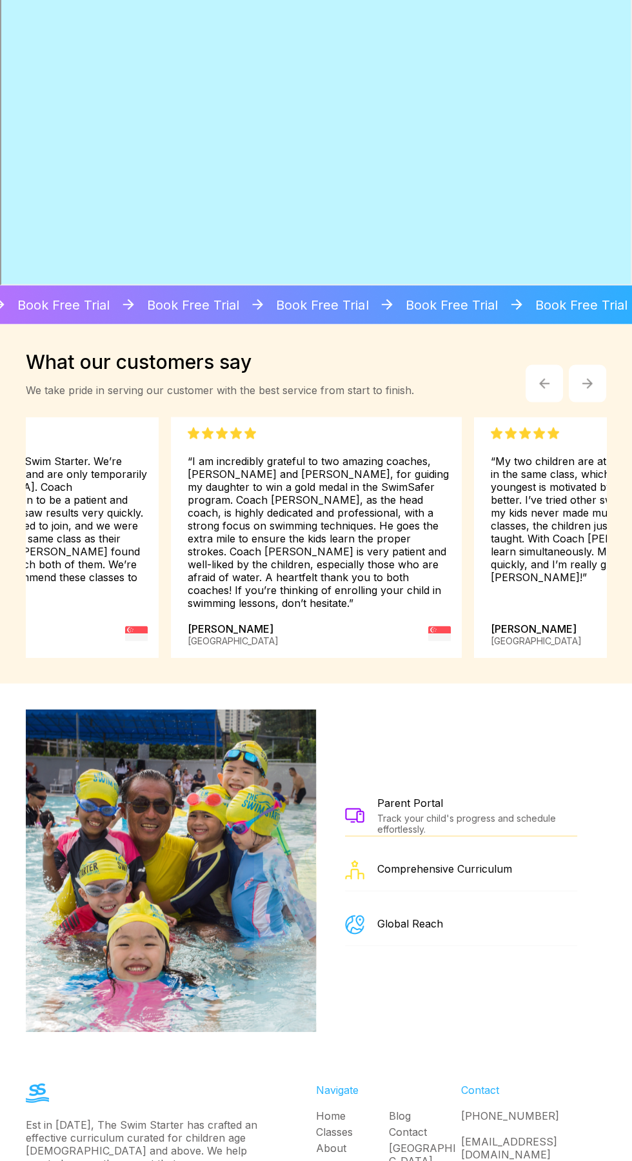
scroll to position [2643, 0]
click at [115, 756] on img at bounding box center [171, 871] width 448 height 323
click at [144, 795] on img at bounding box center [171, 871] width 448 height 323
click at [150, 820] on img at bounding box center [171, 871] width 448 height 323
click at [148, 801] on img at bounding box center [171, 871] width 448 height 323
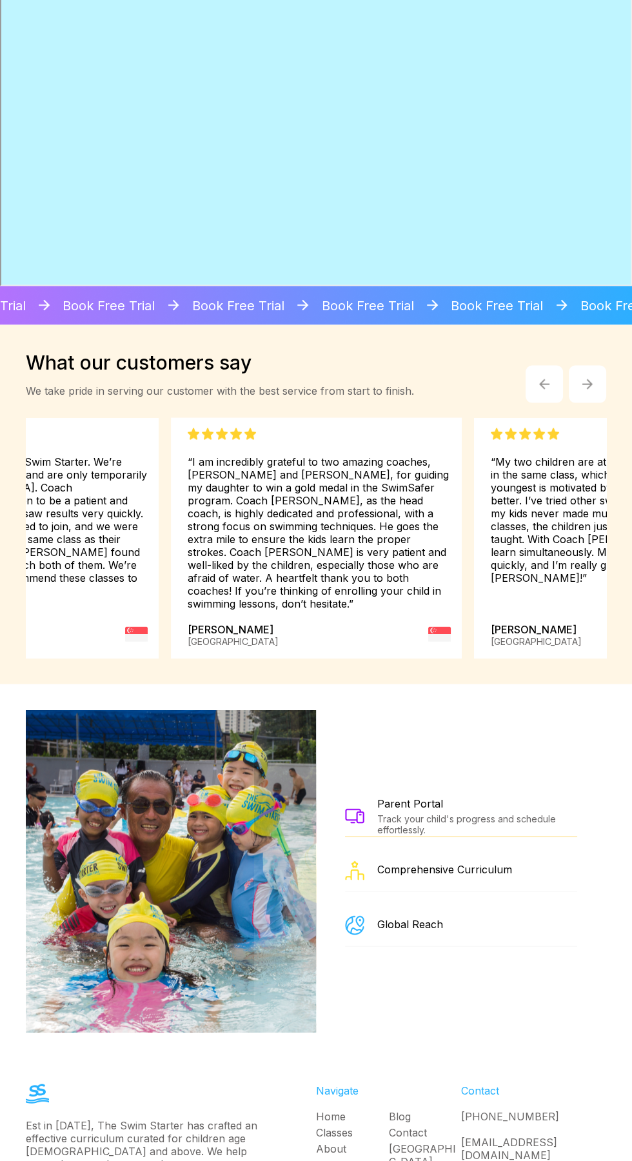
click at [141, 785] on img at bounding box center [171, 871] width 448 height 323
click at [128, 775] on img at bounding box center [171, 871] width 448 height 323
click at [126, 719] on img at bounding box center [171, 871] width 448 height 323
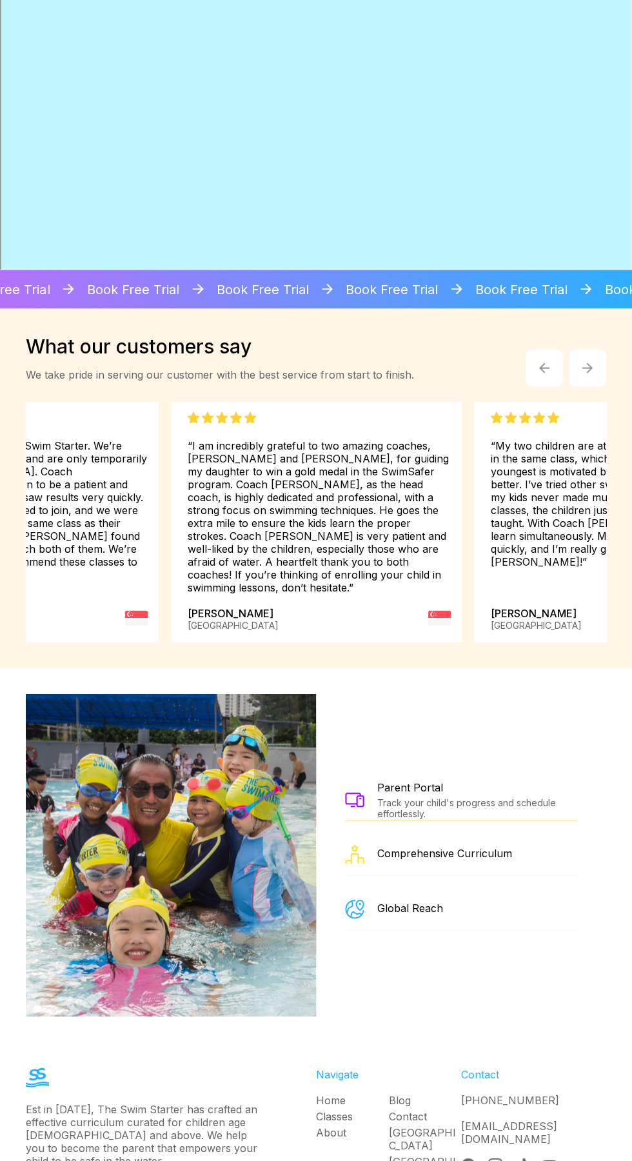
scroll to position [2488, 0]
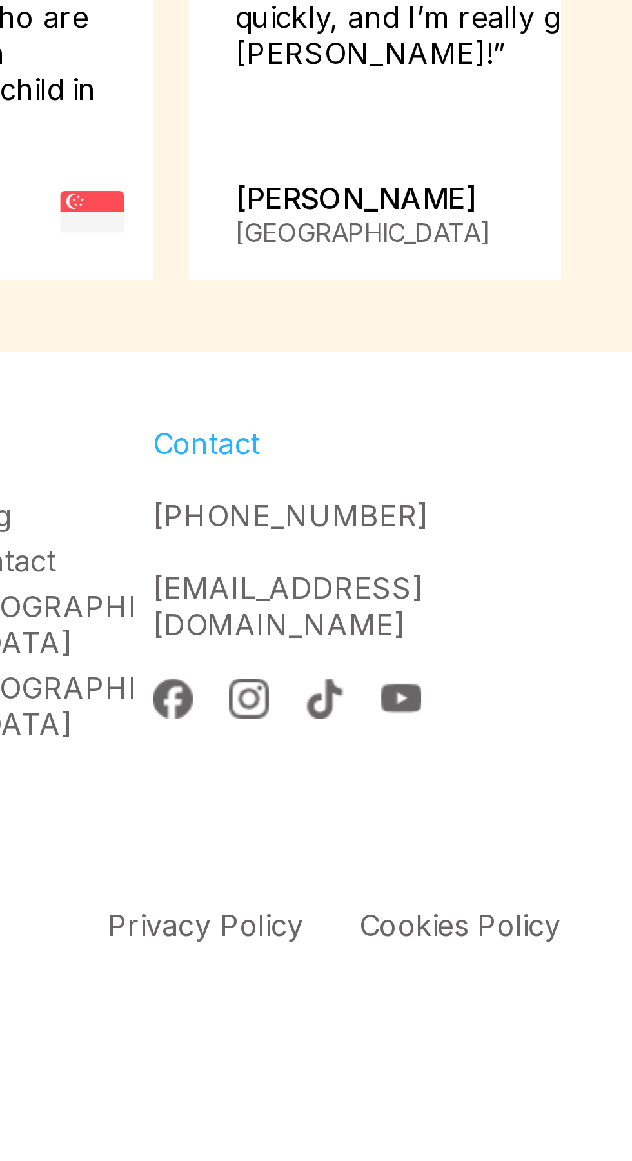
click at [428, 878] on img at bounding box center [439, 889] width 23 height 23
click at [434, 835] on div "“I am incredibly grateful to two amazing coaches, [PERSON_NAME] and [PERSON_NAM…" at bounding box center [319, 774] width 263 height 182
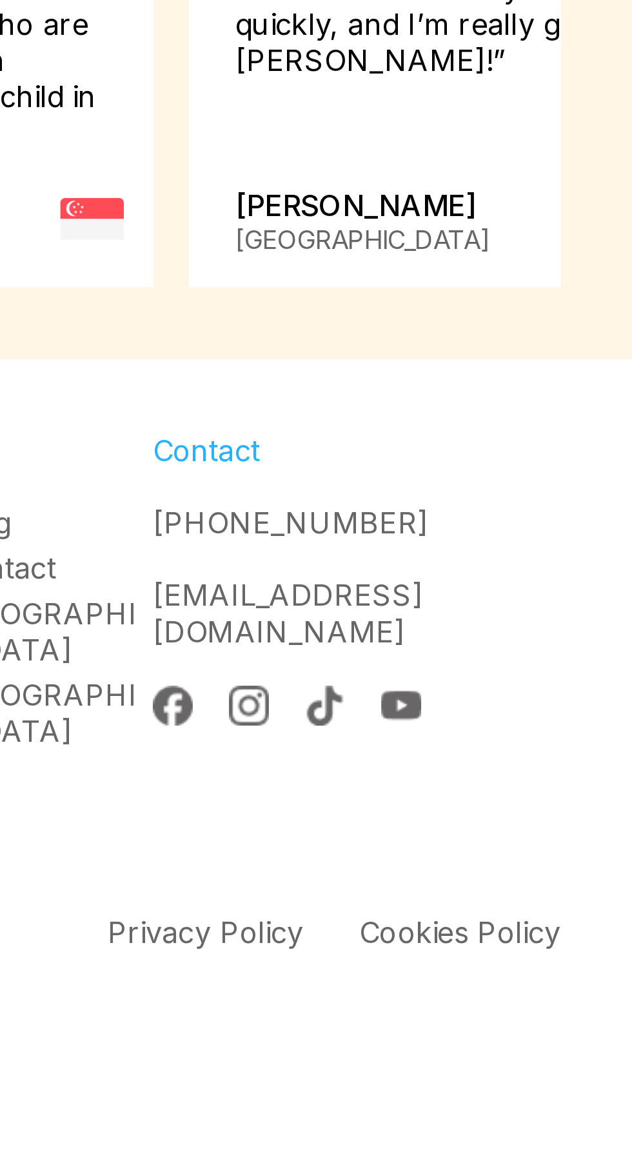
click at [445, 880] on img at bounding box center [439, 889] width 23 height 23
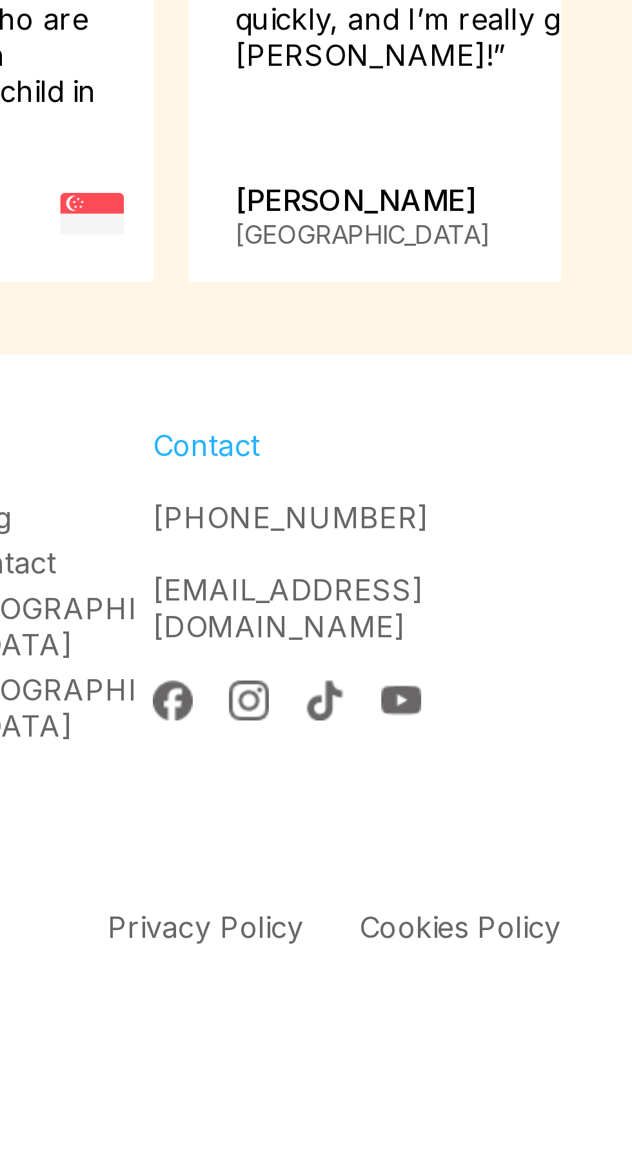
click at [426, 840] on div "“I am incredibly grateful to two amazing coaches, [PERSON_NAME] and [PERSON_NAM…" at bounding box center [319, 774] width 263 height 182
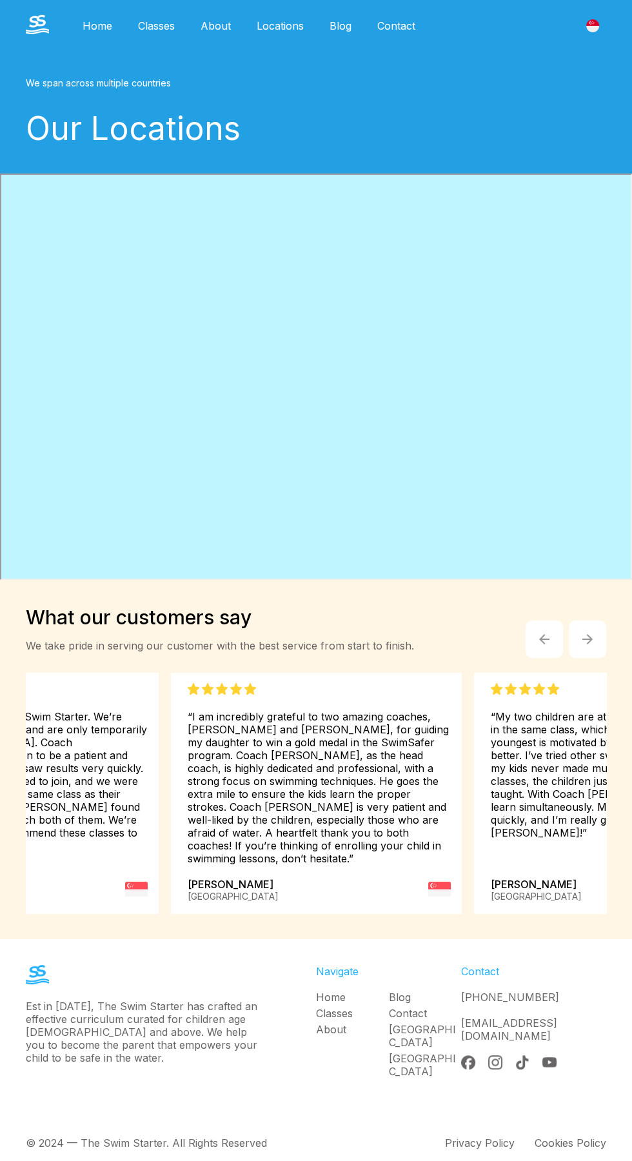
click at [319, 1153] on html "Home Classes About Locations [PERSON_NAME] Clementi [GEOGRAPHIC_DATA] Blog Cont…" at bounding box center [316, 588] width 632 height 1176
click at [320, 1120] on div "© 2024 — The Swim Starter. All Rights Reserved Privacy Policy Cookies Policy" at bounding box center [316, 1143] width 632 height 65
click at [241, 1127] on div "© 2024 — The Swim Starter. All Rights Reserved Privacy Policy Cookies Policy" at bounding box center [316, 1143] width 632 height 65
